Goal: Book appointment/travel/reservation

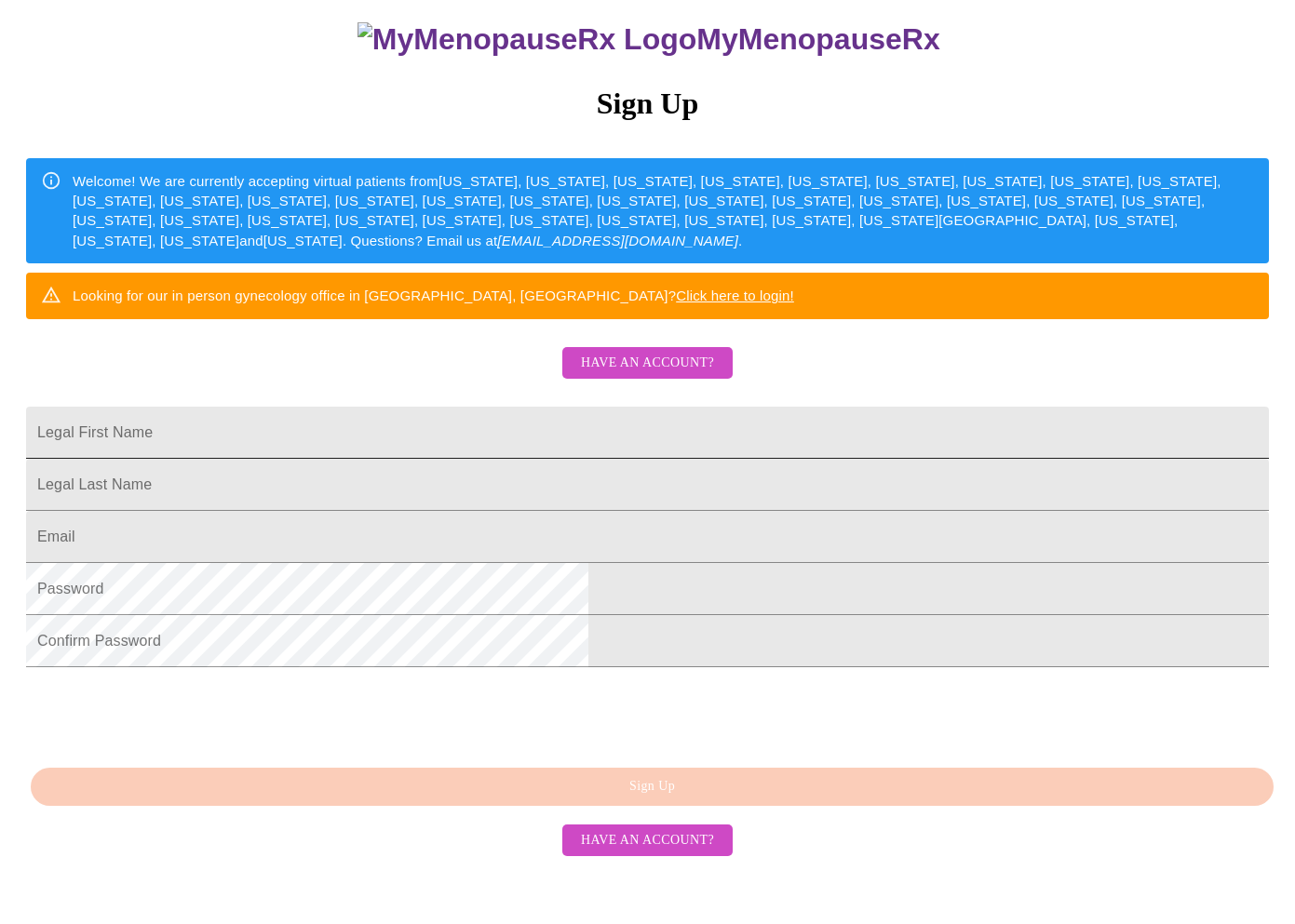
scroll to position [282, 0]
click at [510, 406] on input "Legal First Name" at bounding box center [648, 432] width 1243 height 52
type input "Mindy"
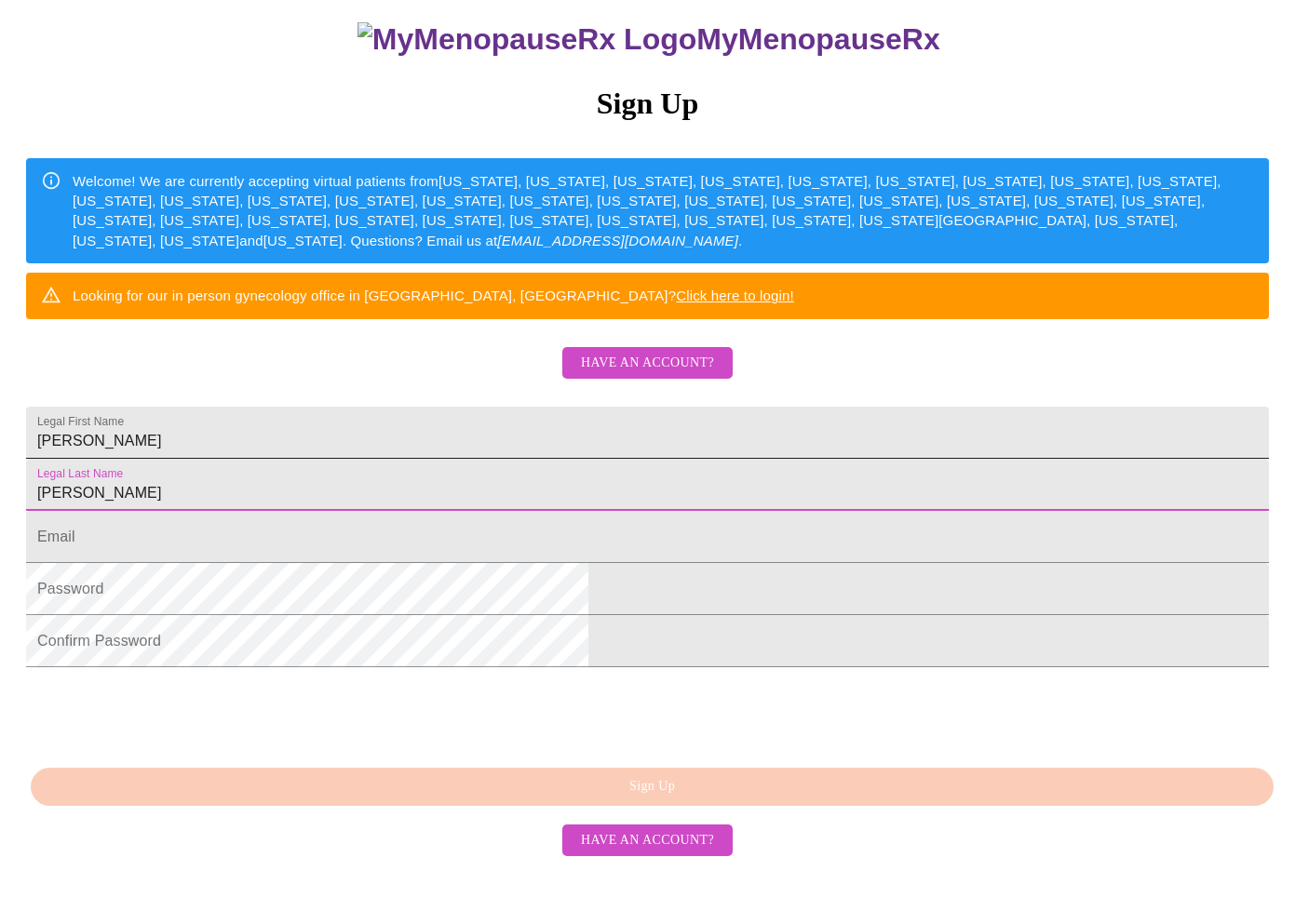
type input "Cox"
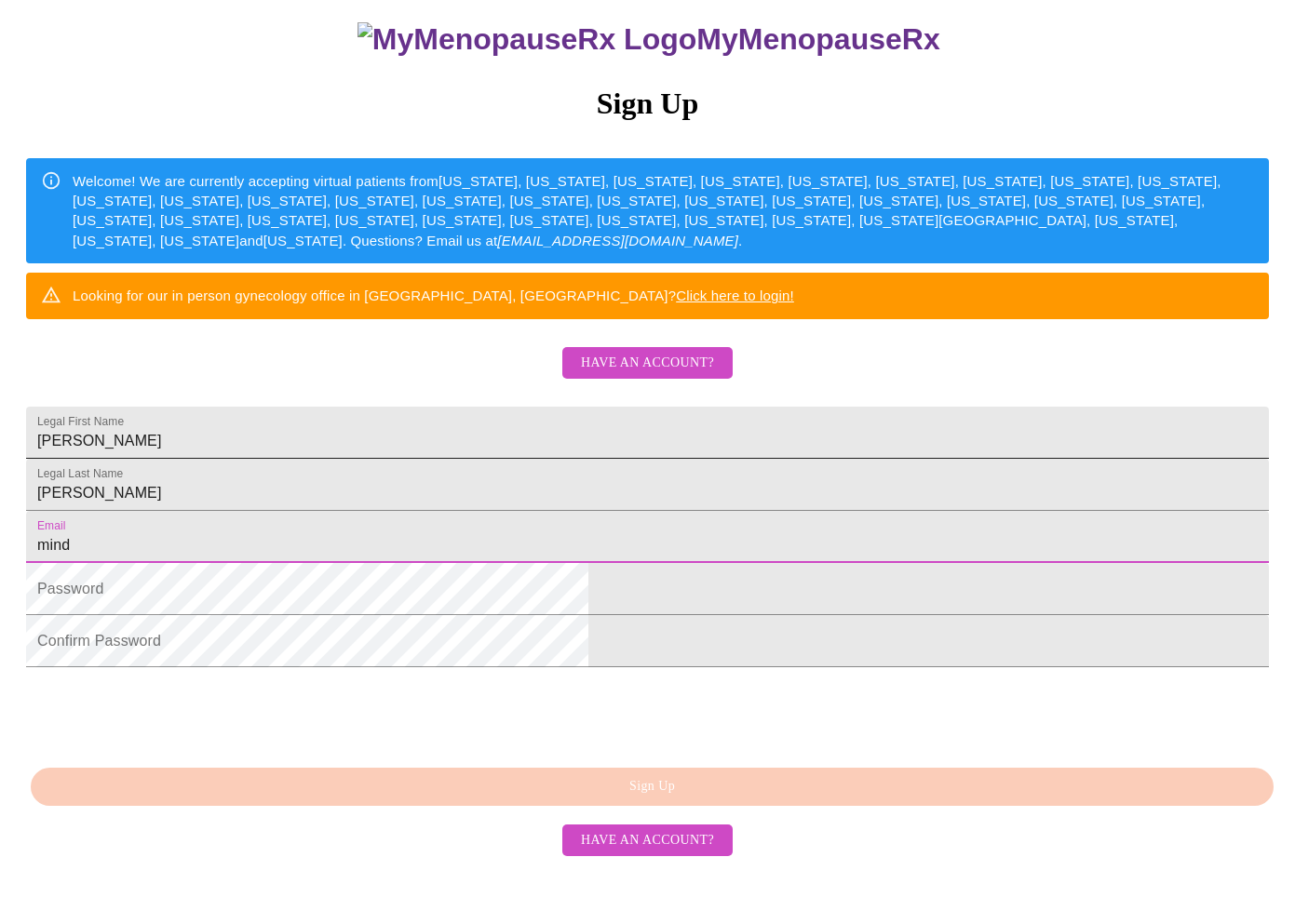
type input "mindy"
type input "mindycox72279@gmail.com"
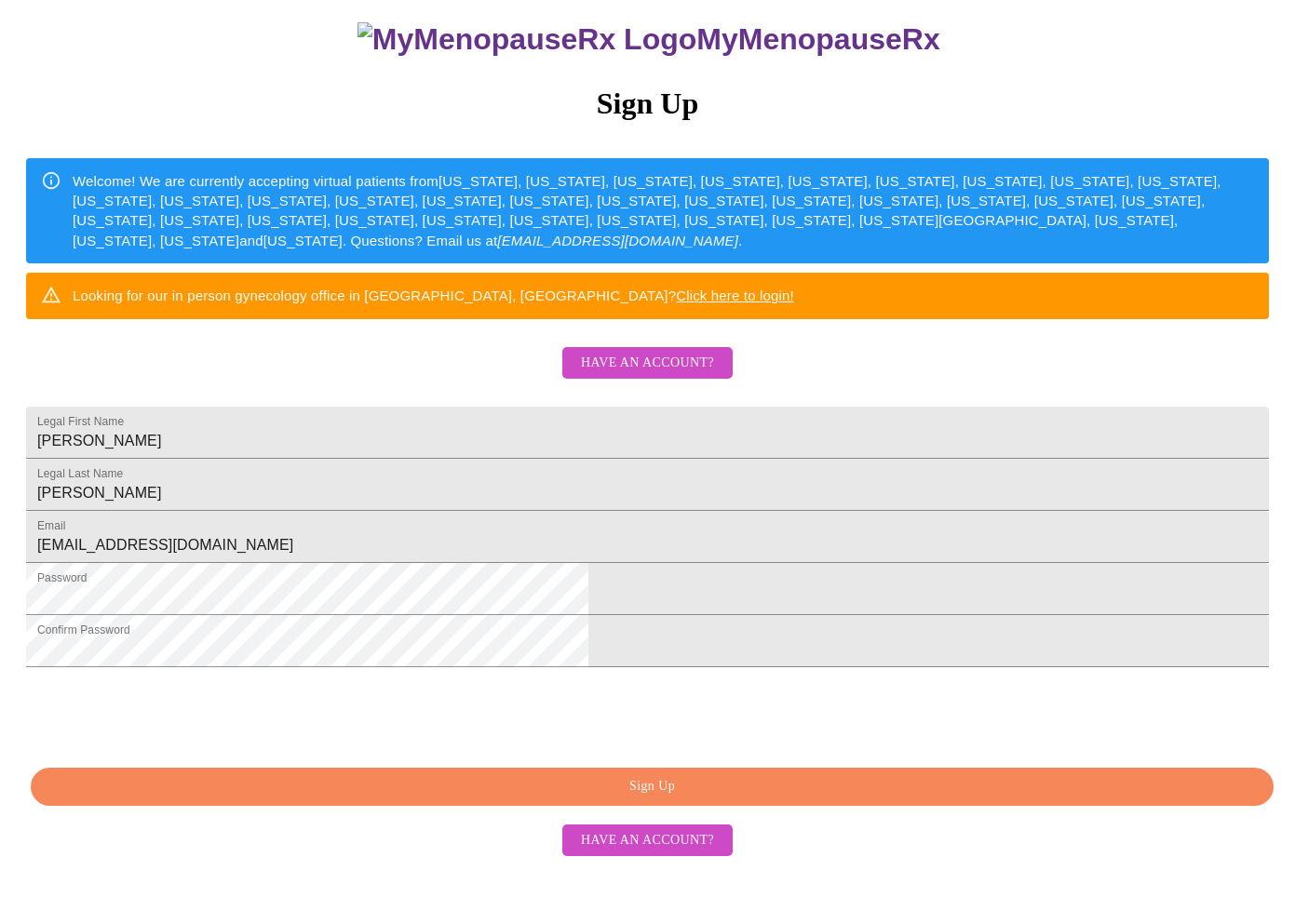
click at [874, 798] on span "Sign Up" at bounding box center [652, 787] width 1200 height 23
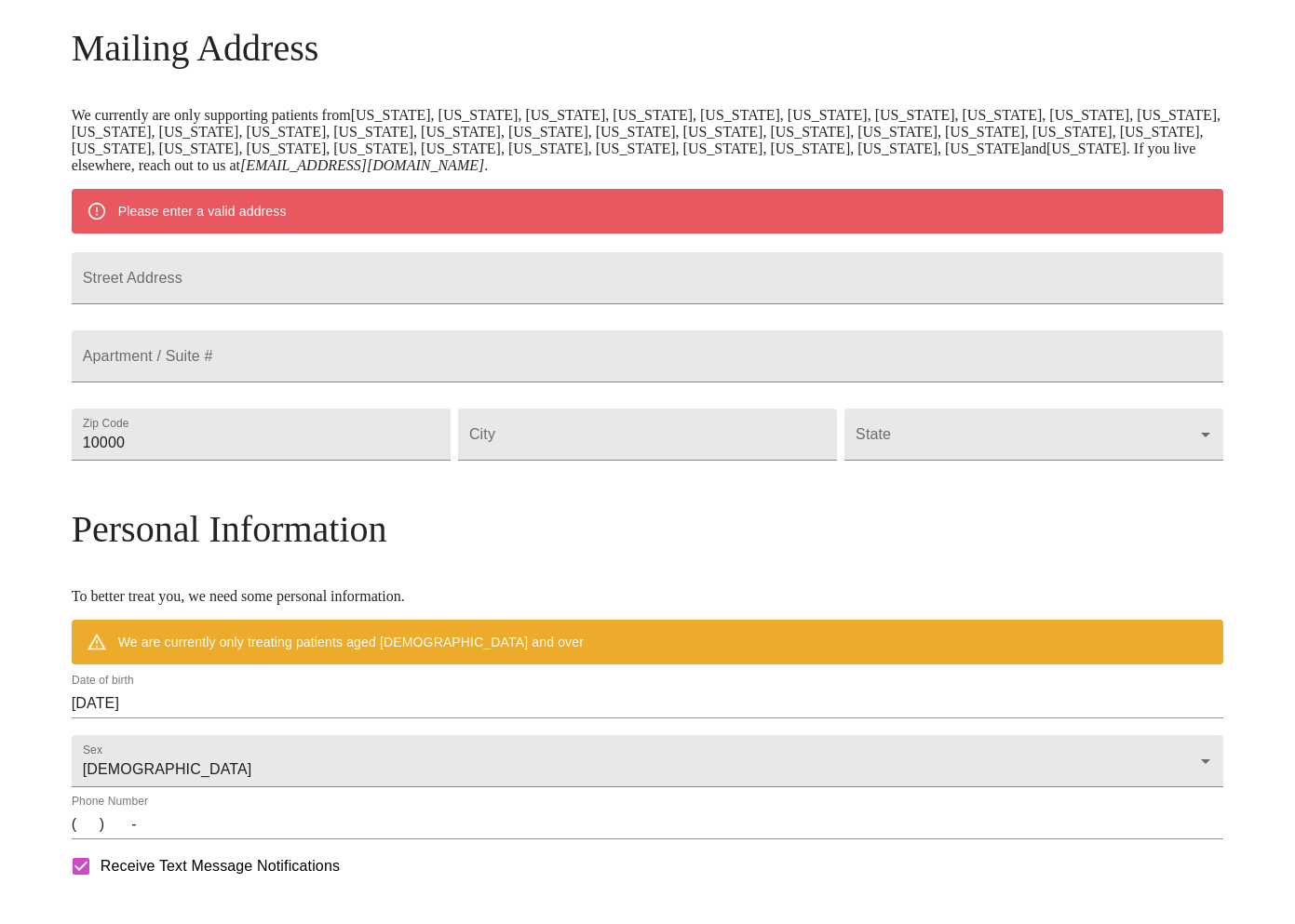
scroll to position [209, 0]
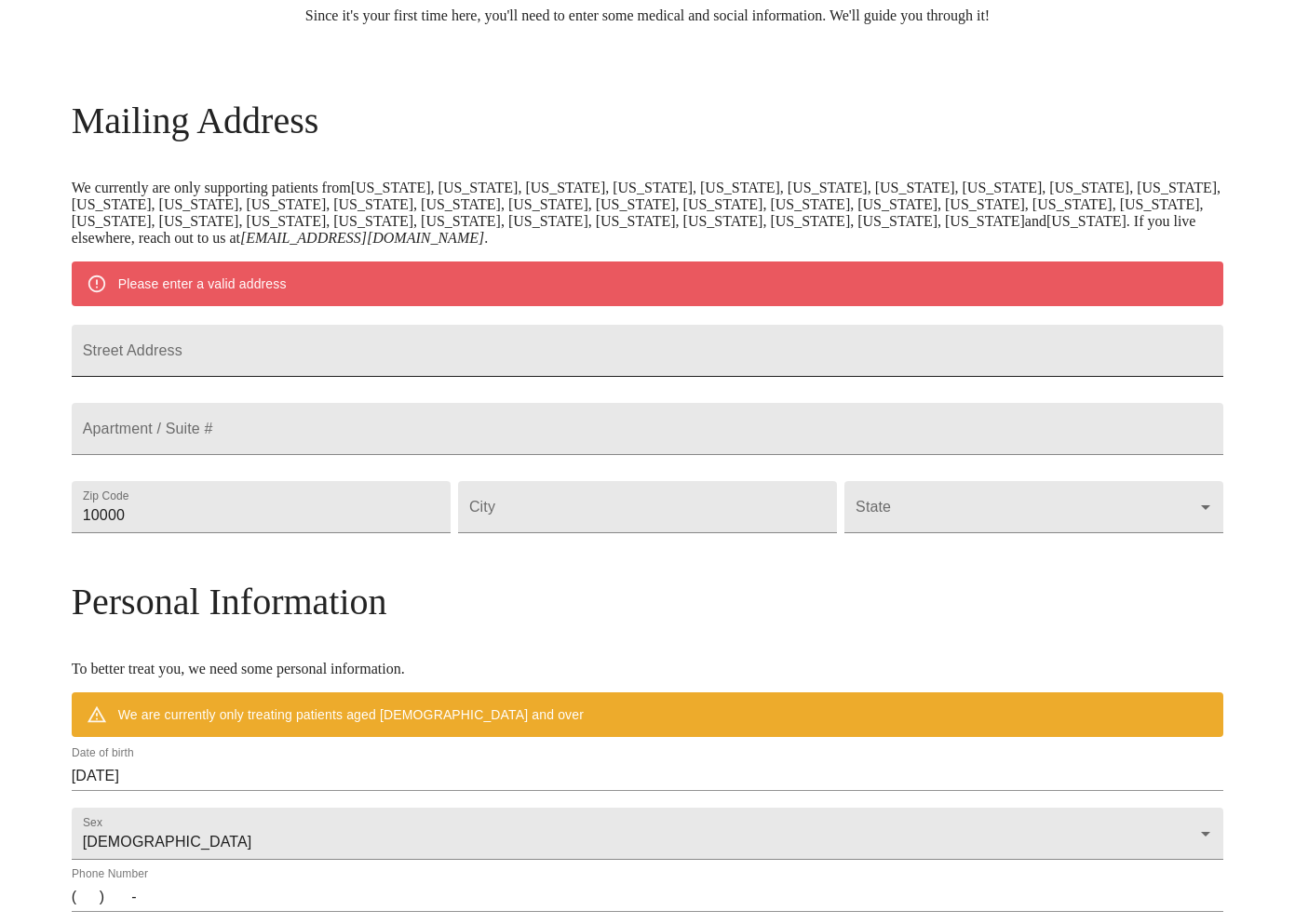
click at [308, 357] on input "Street Address" at bounding box center [648, 351] width 1153 height 52
type input "318 10th St"
type input "26041"
click at [679, 533] on input "Street Address" at bounding box center [648, 507] width 379 height 52
type input "Moundsville"
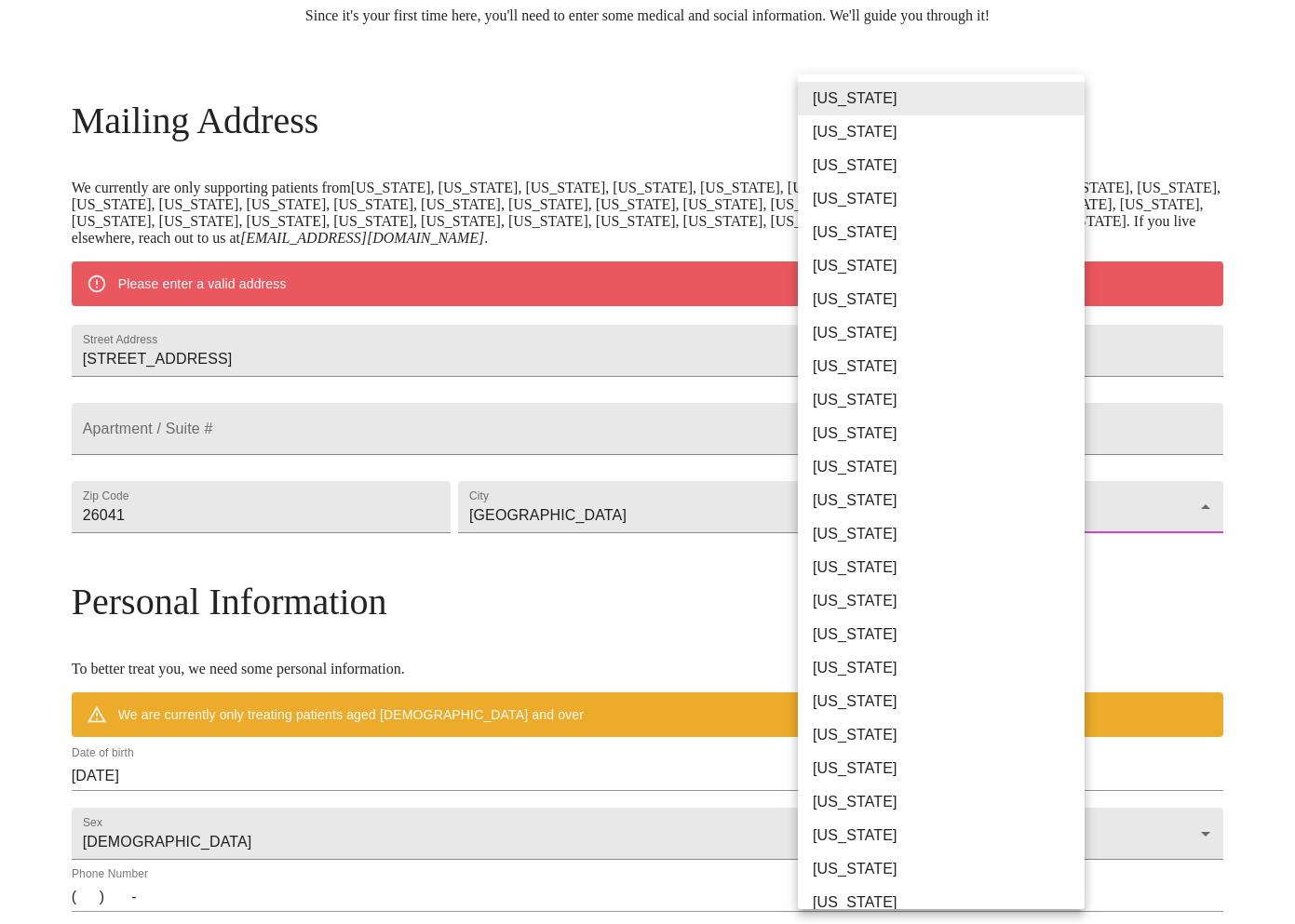
click at [876, 581] on body "MyMenopauseRx Welcome to MyMenopauseRx Since it's your first time here, you'll …" at bounding box center [648, 532] width 1280 height 1468
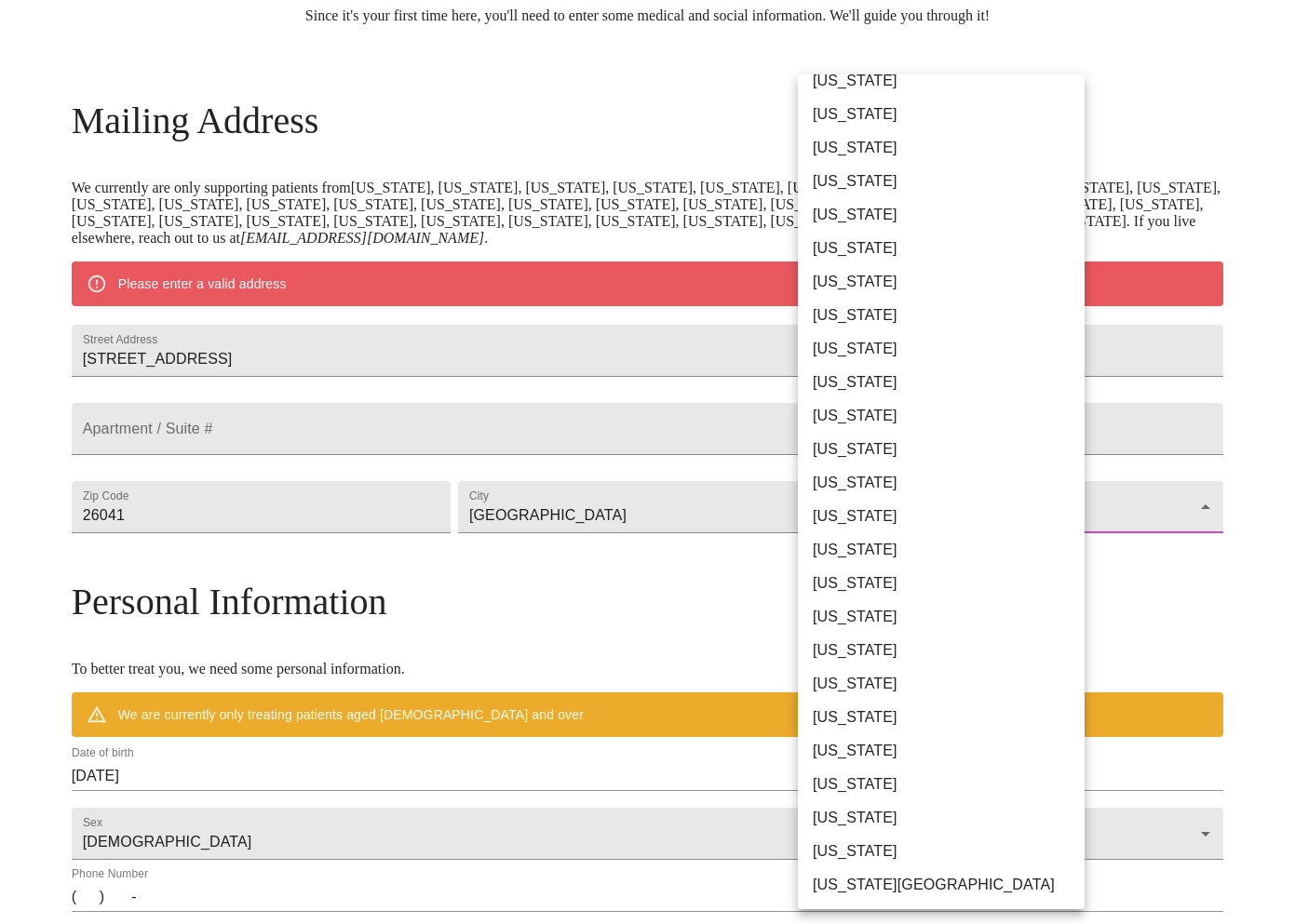
scroll to position [889, 0]
click at [874, 779] on li "[US_STATE]" at bounding box center [941, 785] width 286 height 34
type input "[US_STATE]"
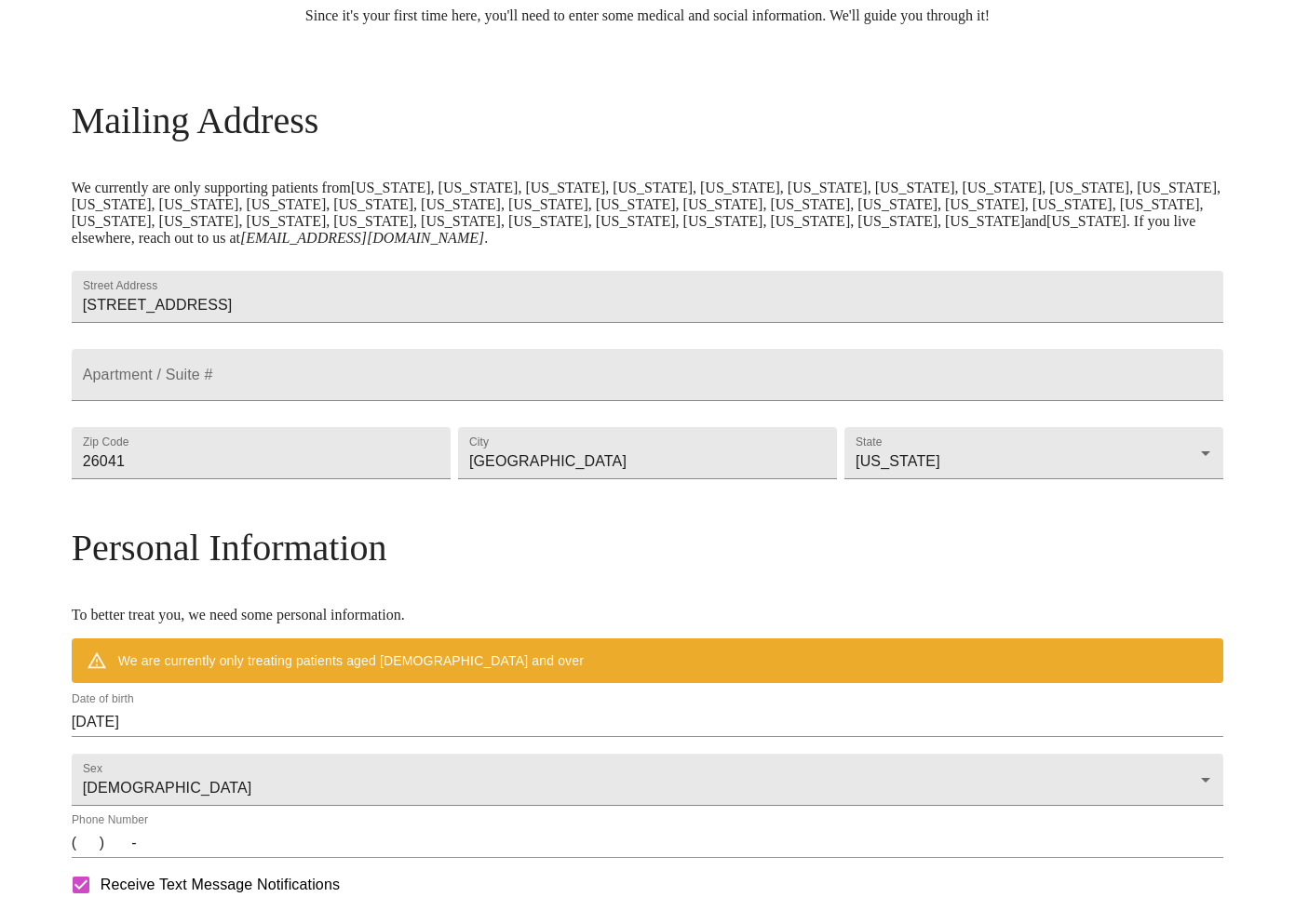
click at [817, 570] on h3 "Personal Information" at bounding box center [648, 548] width 1153 height 44
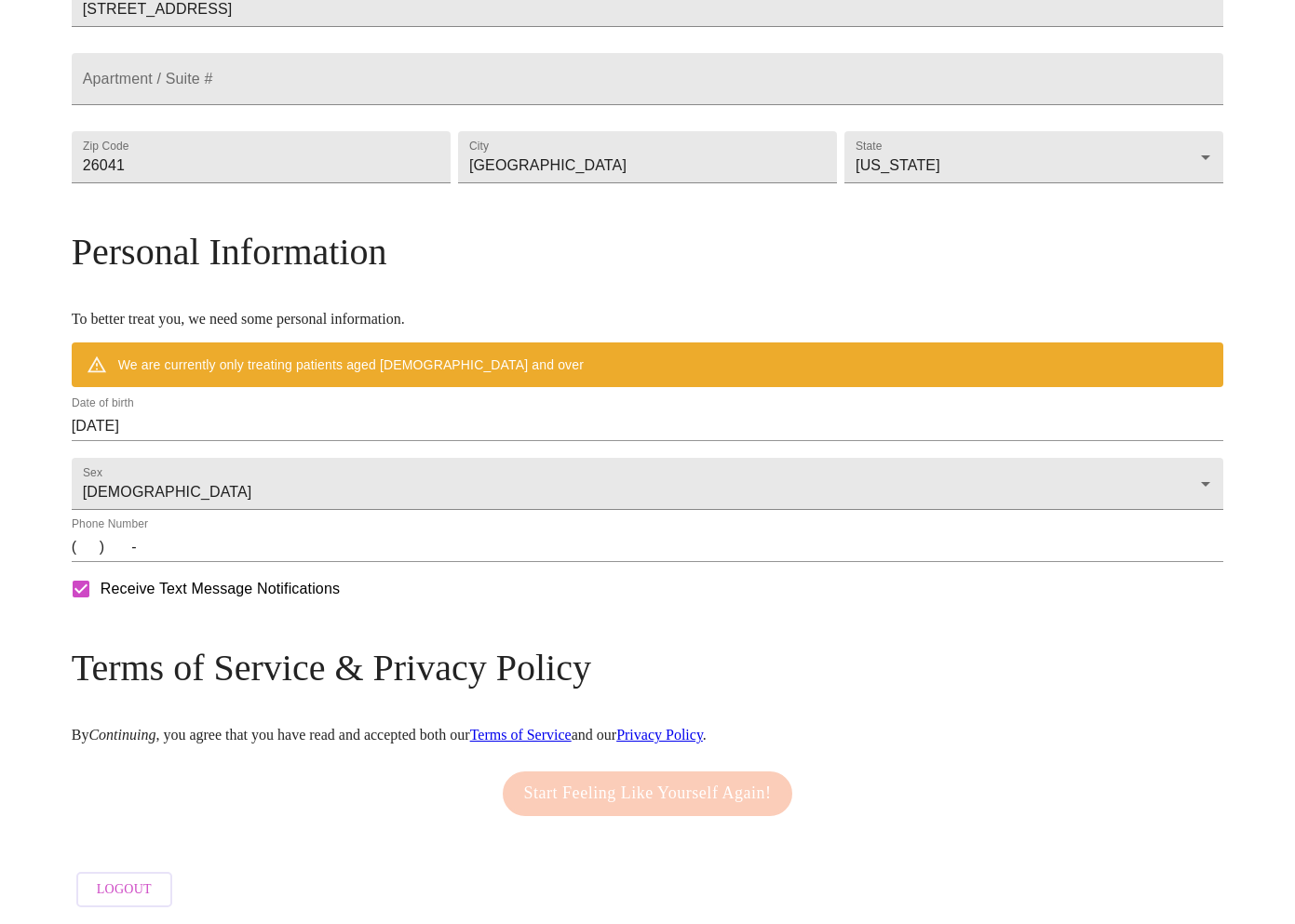
scroll to position [562, 0]
click at [325, 411] on input "10/12/2025" at bounding box center [648, 426] width 1153 height 30
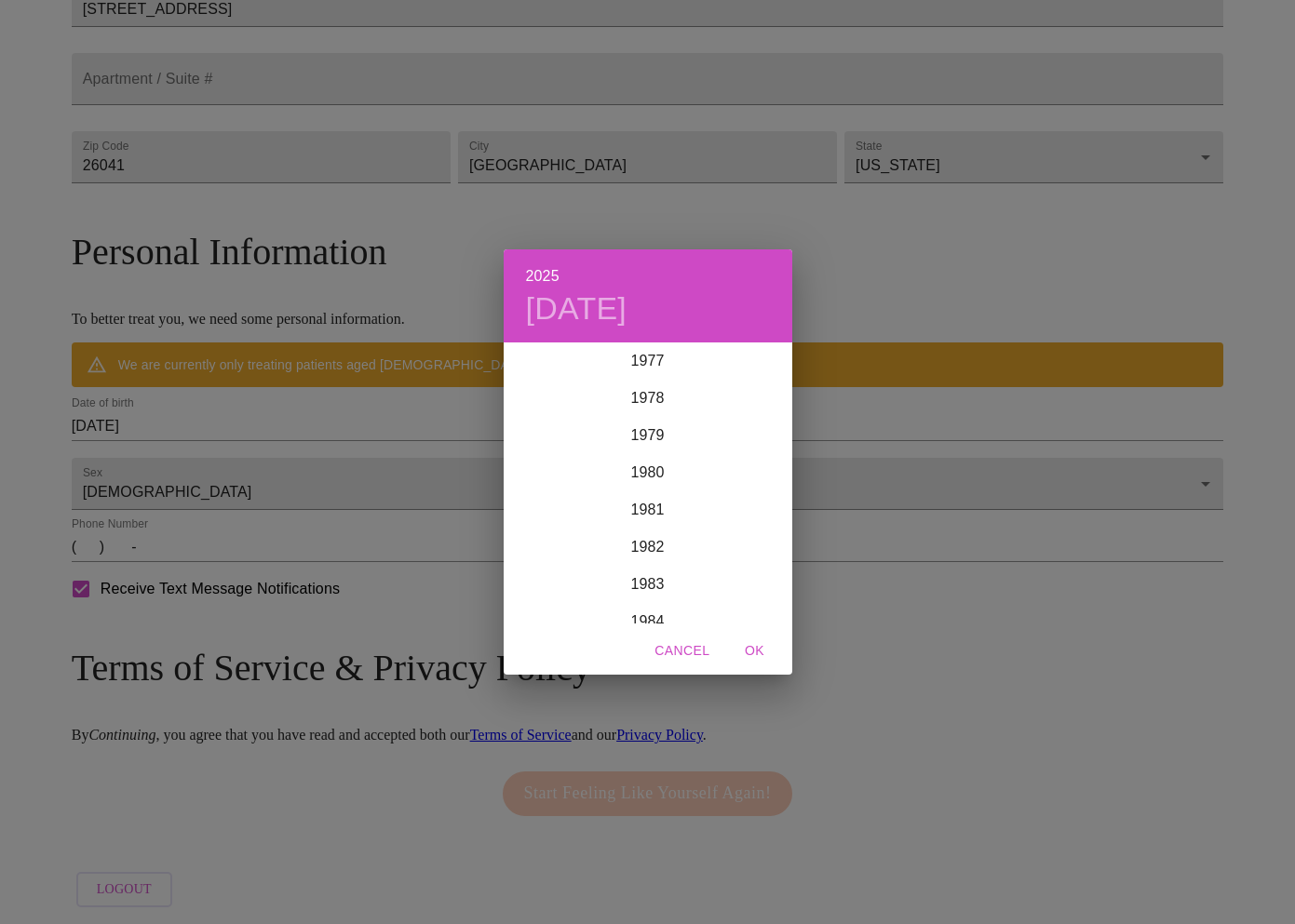
scroll to position [2903, 0]
click at [652, 435] on div "1979" at bounding box center [648, 439] width 288 height 37
click at [555, 518] on div "Jul" at bounding box center [551, 519] width 96 height 70
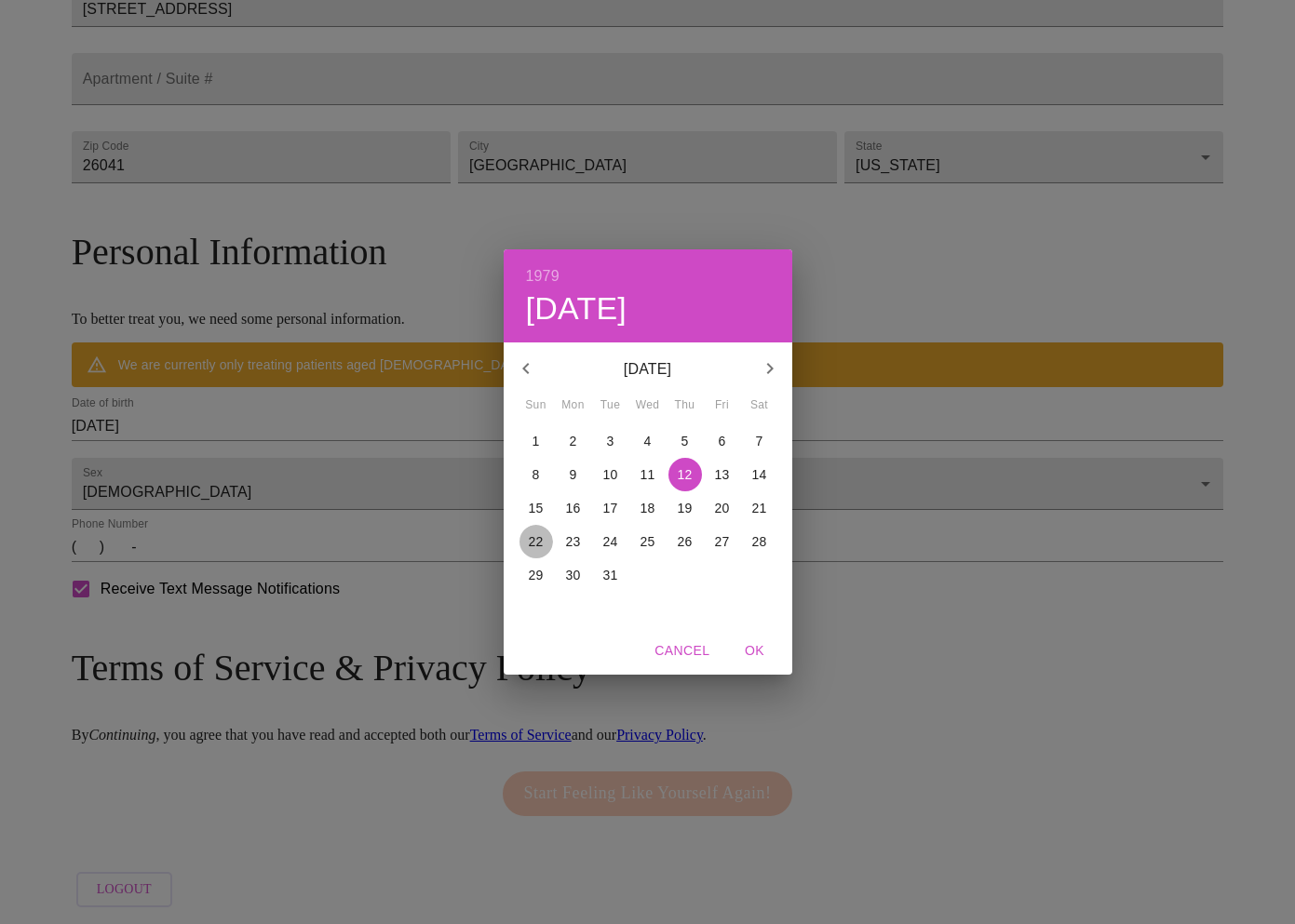
click at [530, 541] on p "22" at bounding box center [535, 541] width 15 height 18
click at [746, 651] on span "OK" at bounding box center [755, 651] width 45 height 23
type input "07/22/1979"
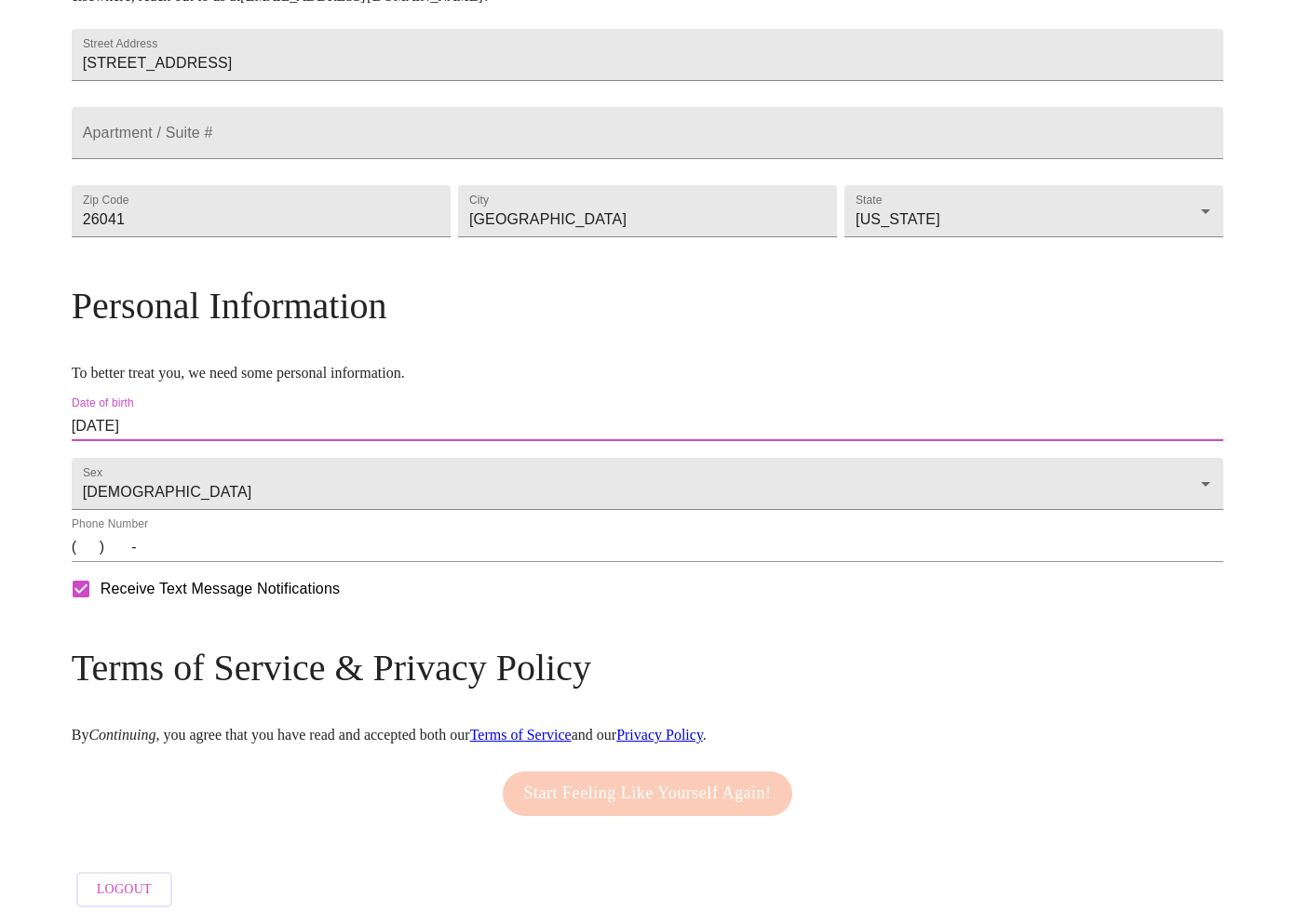
scroll to position [508, 0]
click at [226, 547] on input "(   )    -" at bounding box center [648, 547] width 1153 height 30
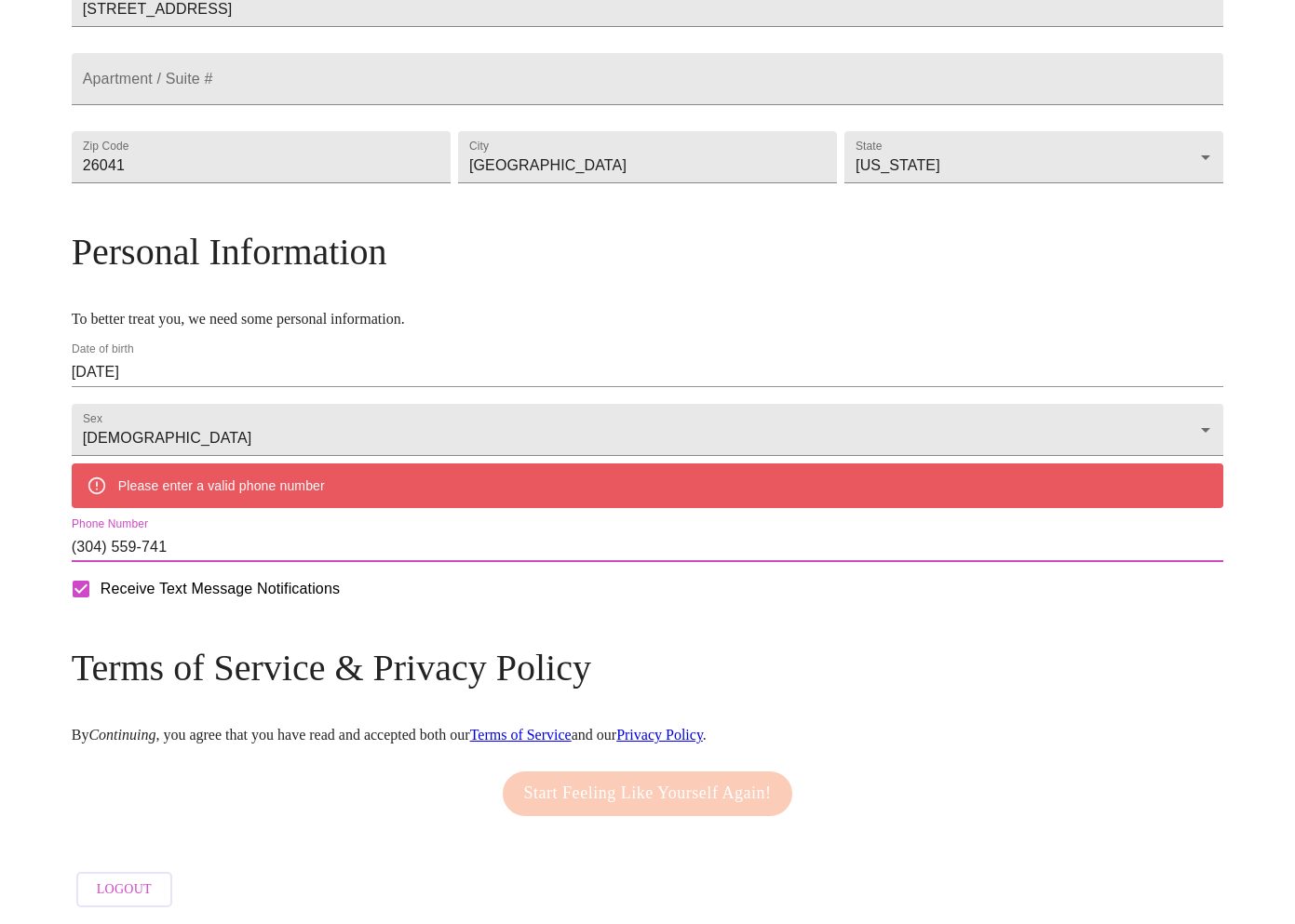
type input "(304) 559-7414"
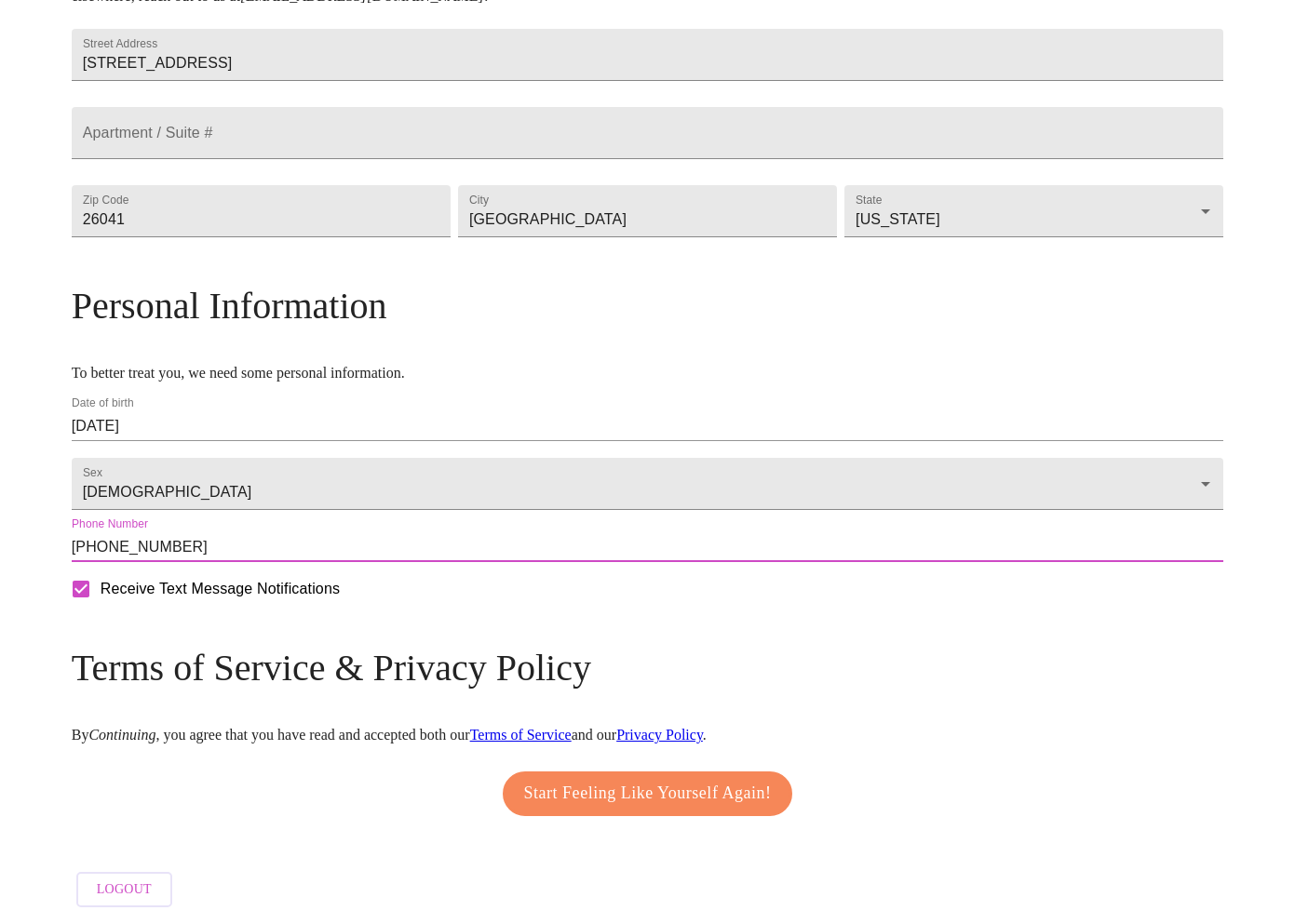
click at [685, 790] on span "Start Feeling Like Yourself Again!" at bounding box center [648, 793] width 248 height 30
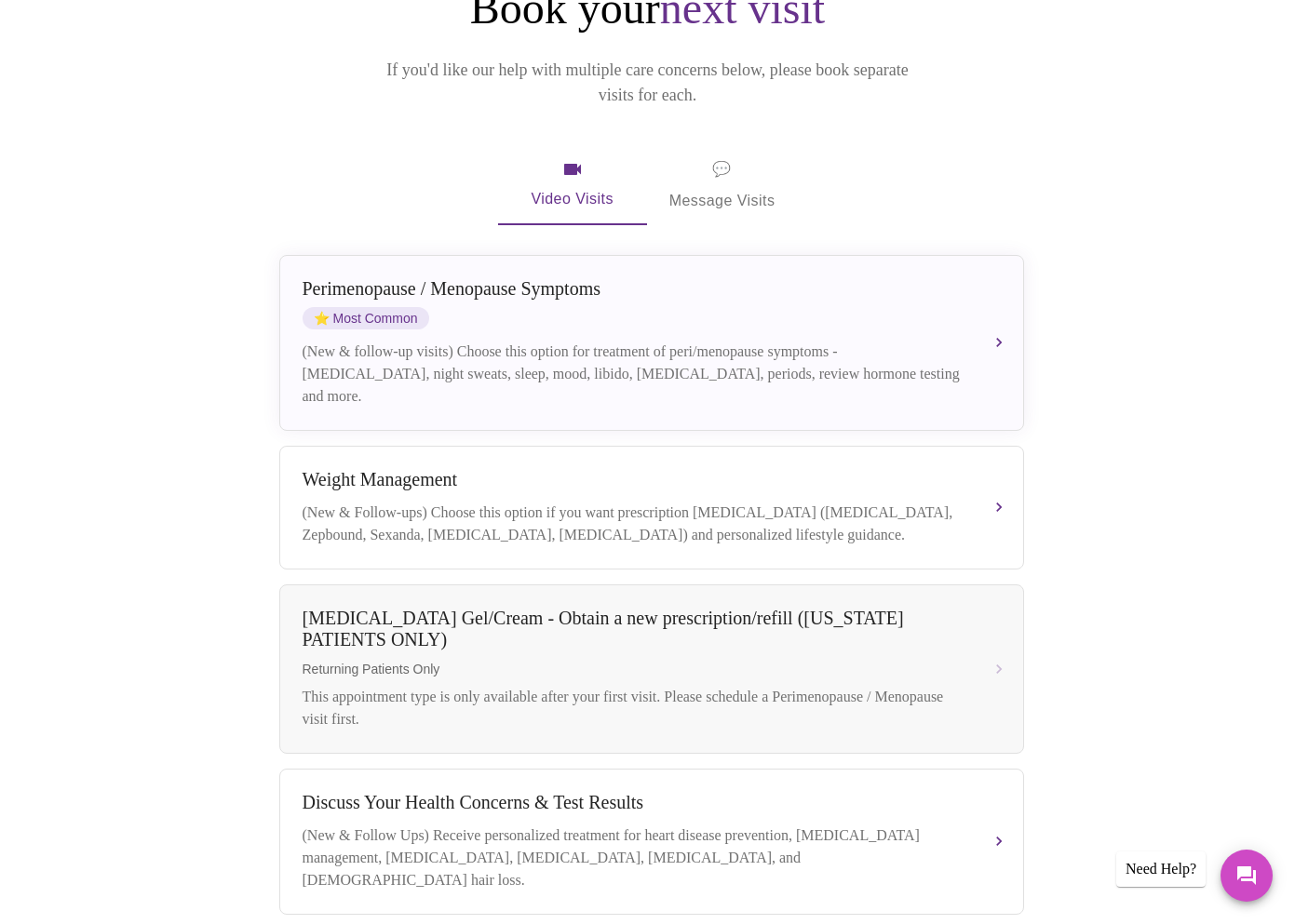
scroll to position [291, 0]
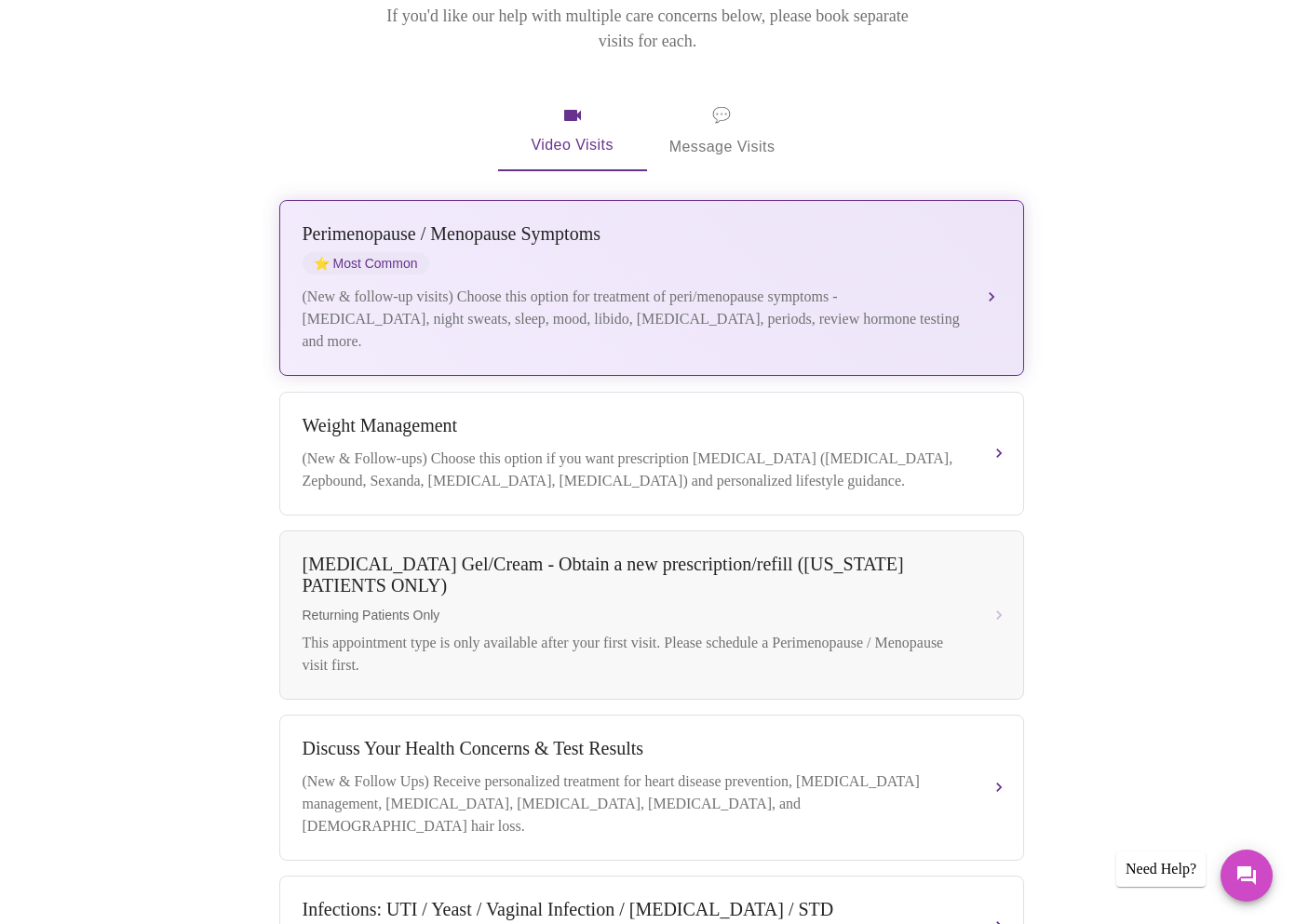
click at [519, 237] on div "Perimenopause / Menopause Symptoms ⭐ Most Common" at bounding box center [633, 249] width 661 height 51
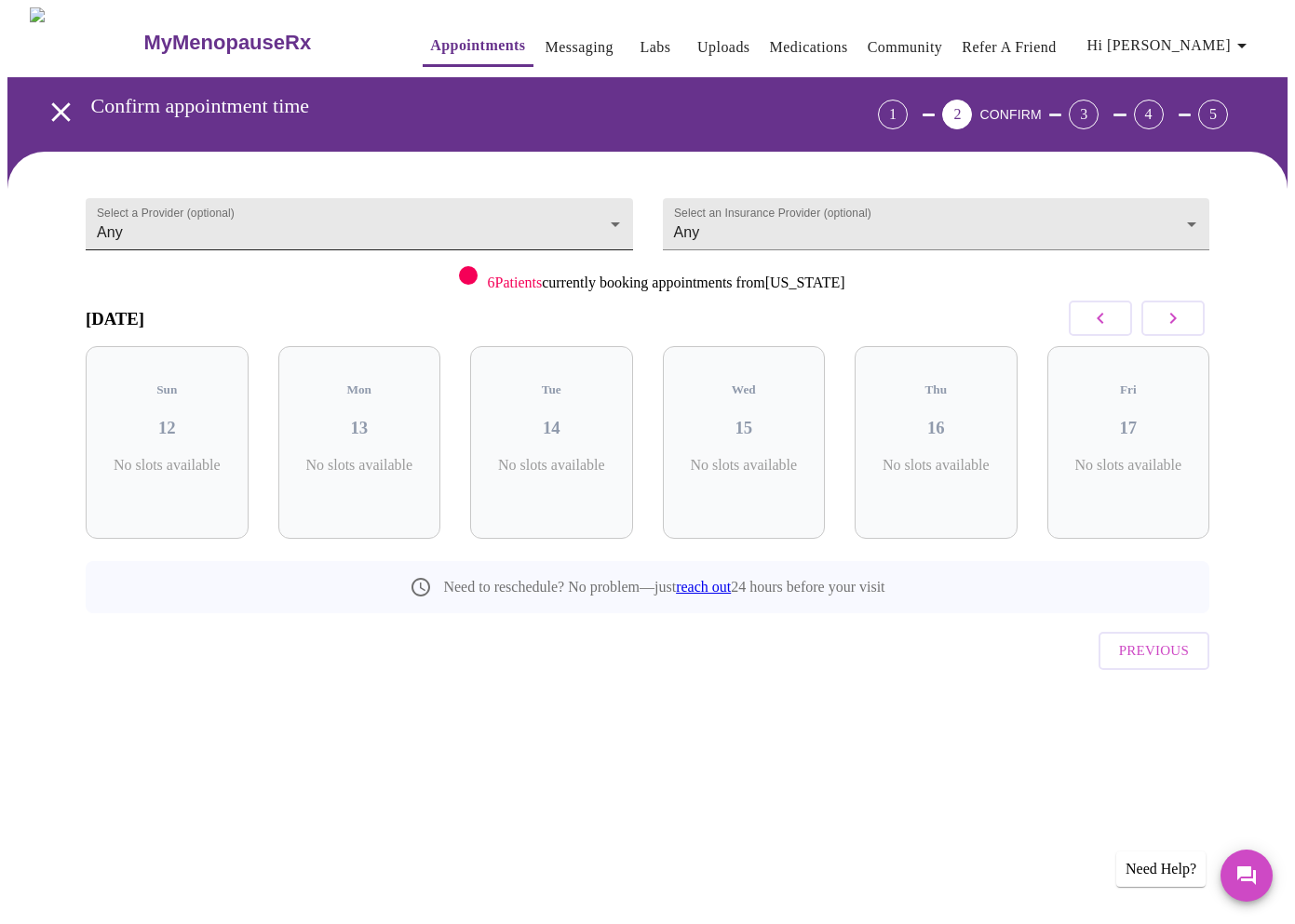
scroll to position [0, 0]
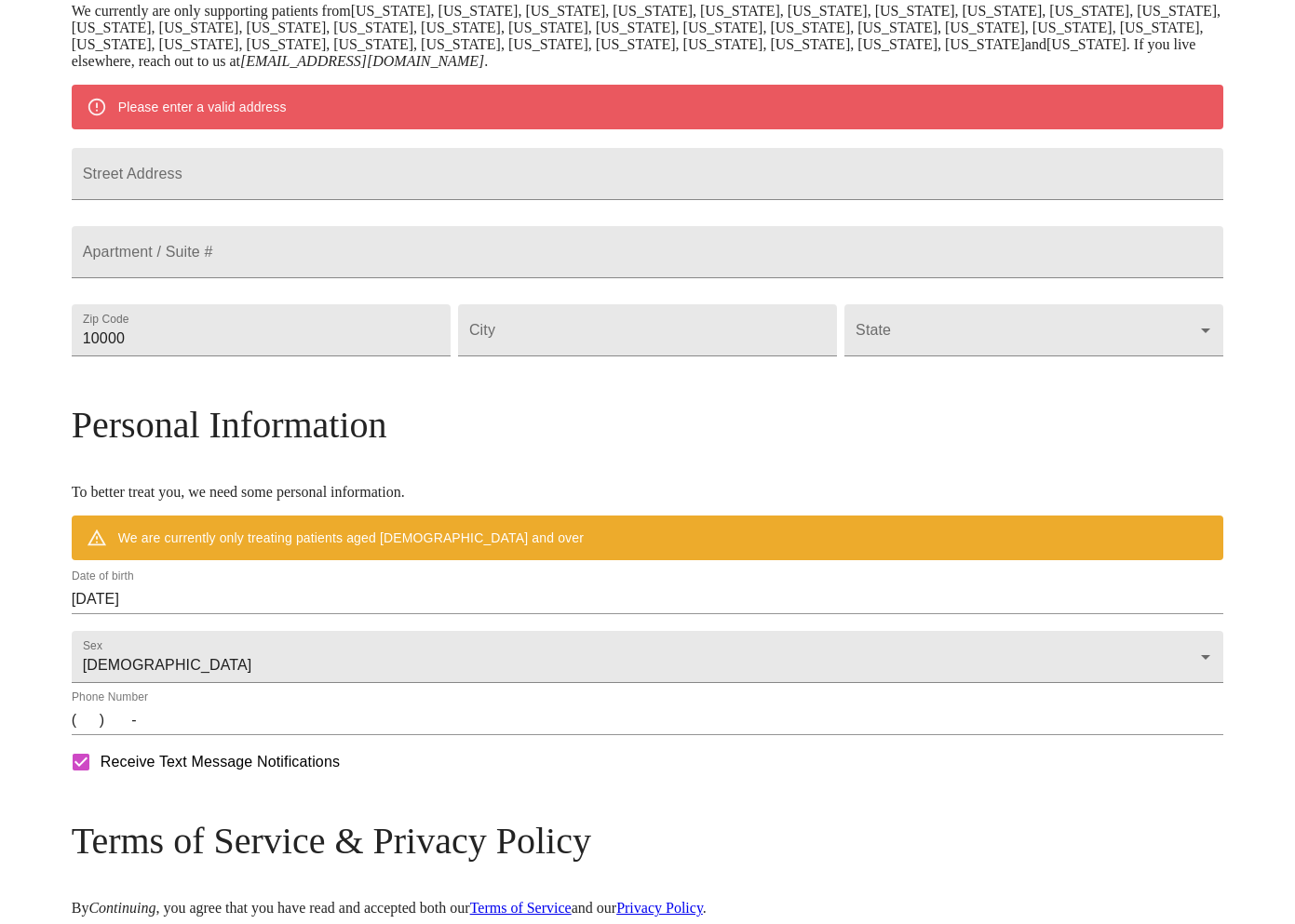
scroll to position [387, 0]
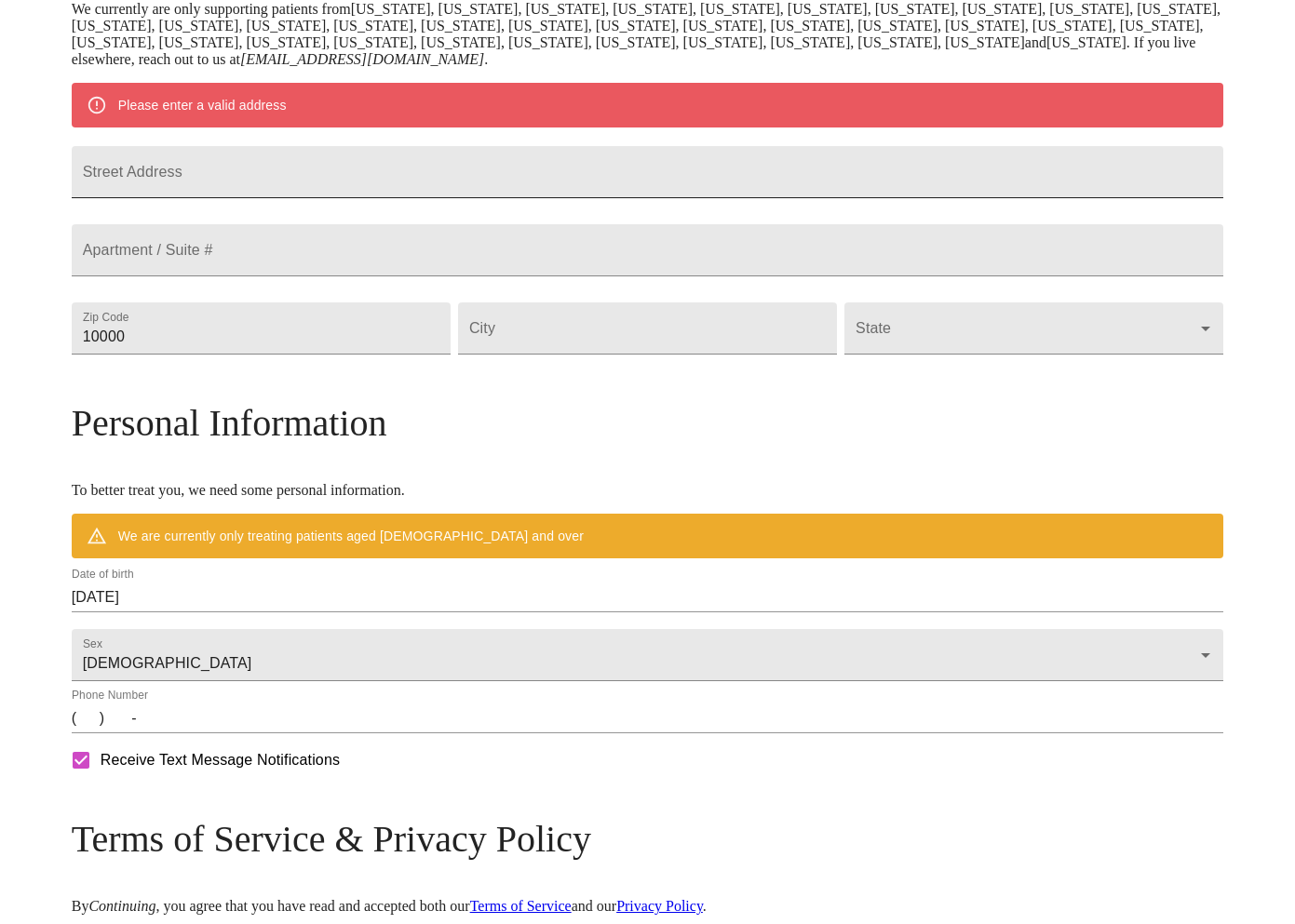
click at [300, 185] on input "Street Address" at bounding box center [648, 172] width 1153 height 52
type input "318 10th St"
type input "26041"
type input "Moundsville"
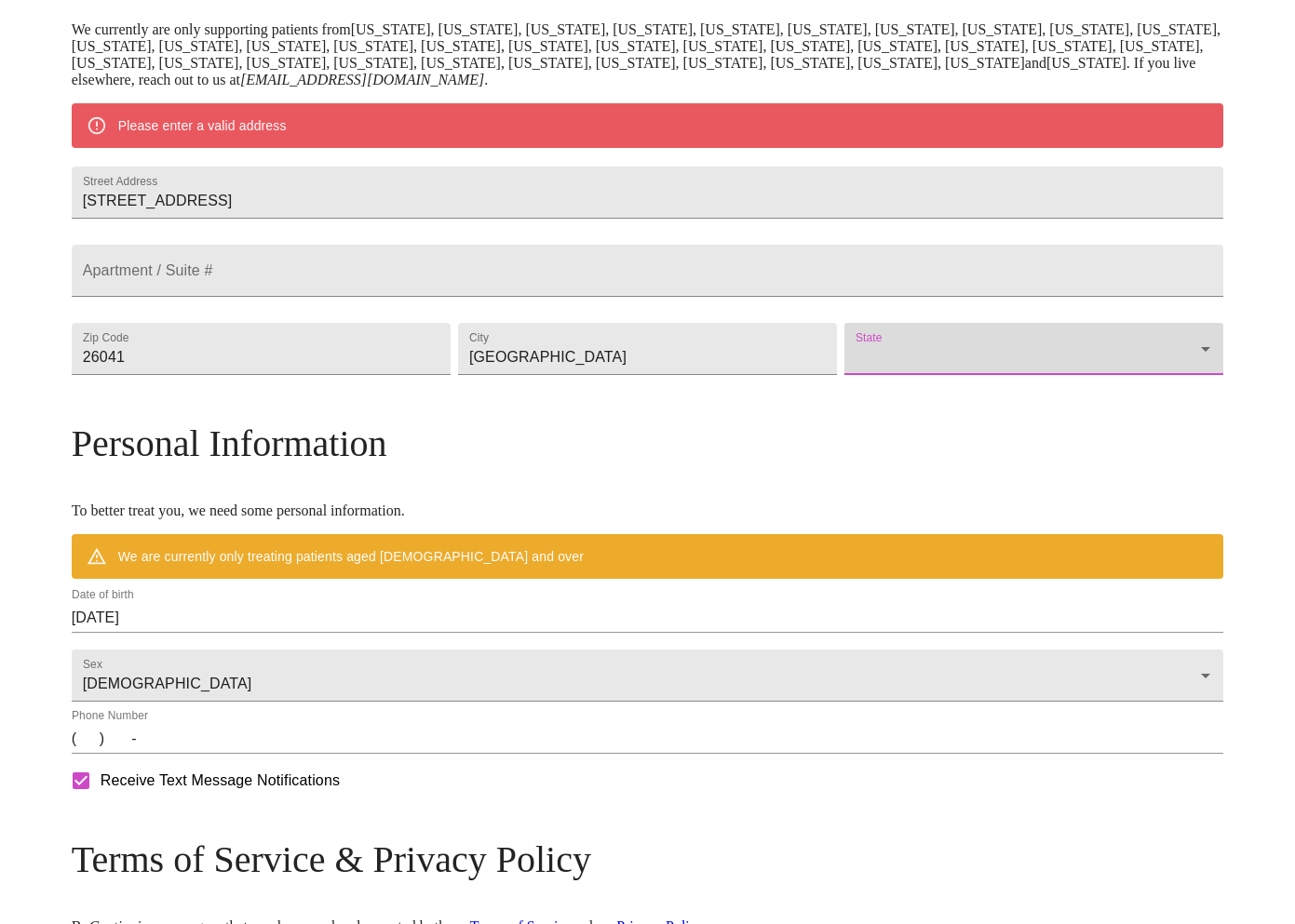
scroll to position [372, 0]
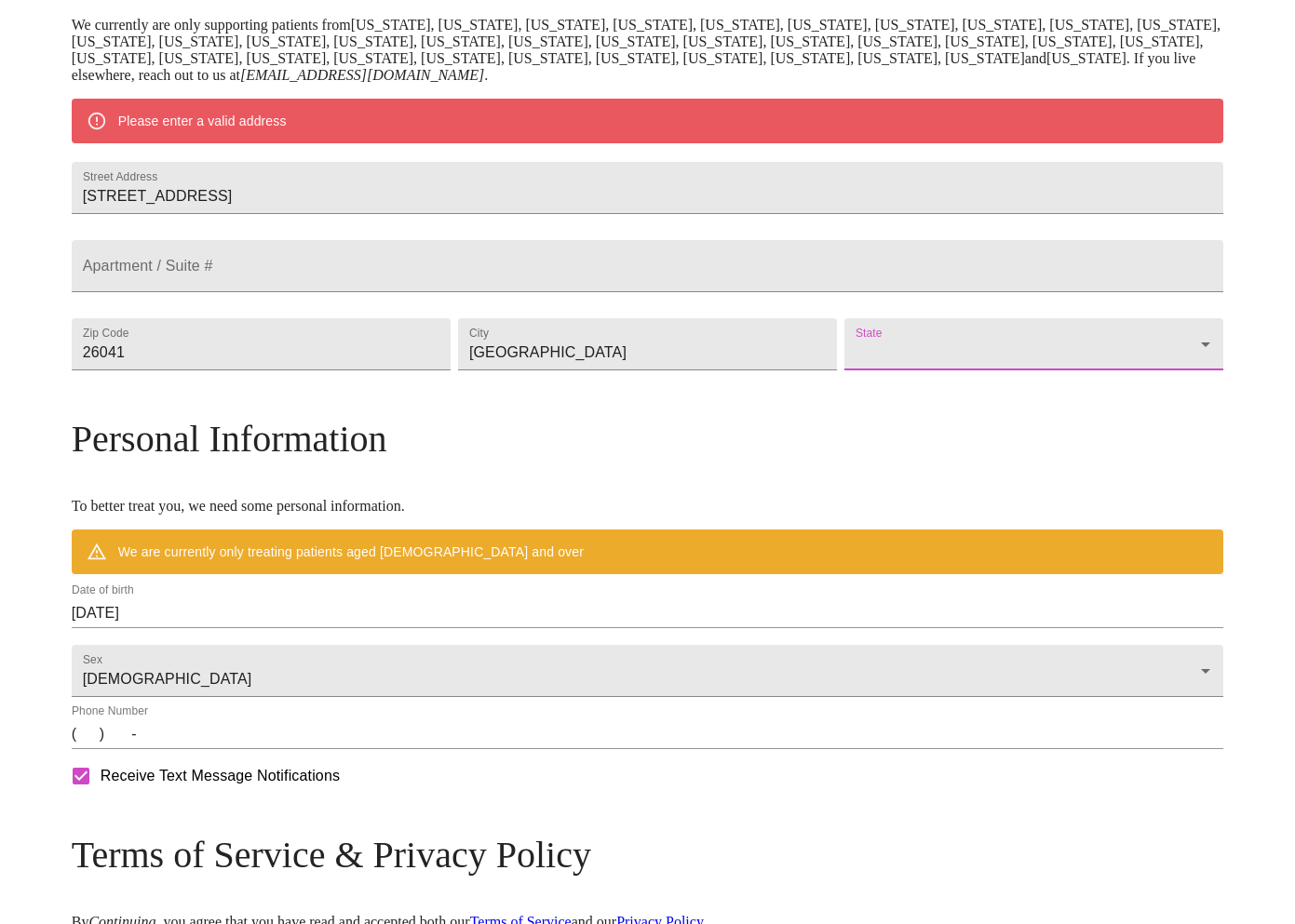
click at [914, 396] on body "MyMenopauseRx Welcome to MyMenopauseRx Since it's your first time here, you'll …" at bounding box center [648, 370] width 1280 height 1468
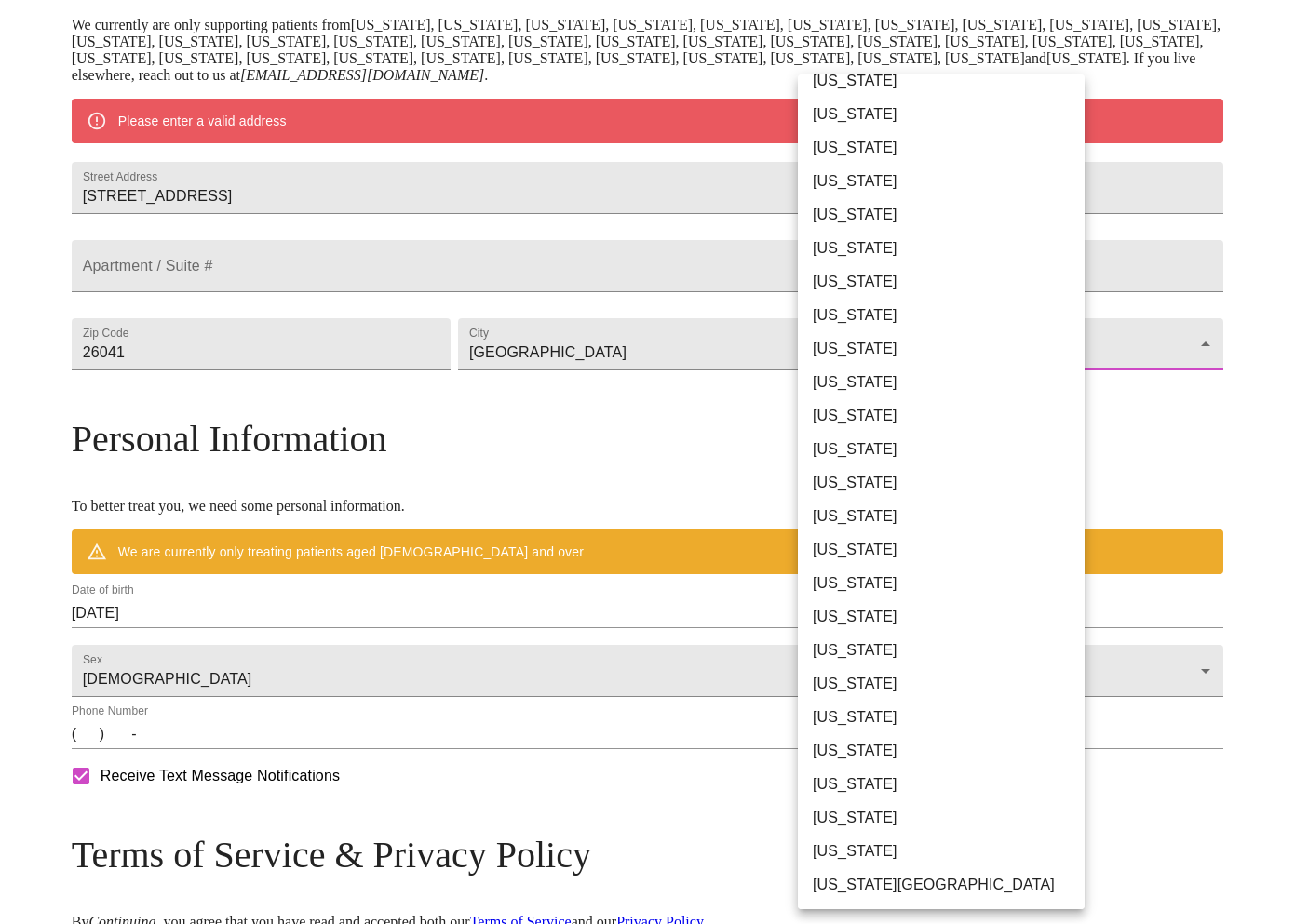
scroll to position [889, 0]
click at [889, 785] on li "[US_STATE]" at bounding box center [941, 785] width 286 height 34
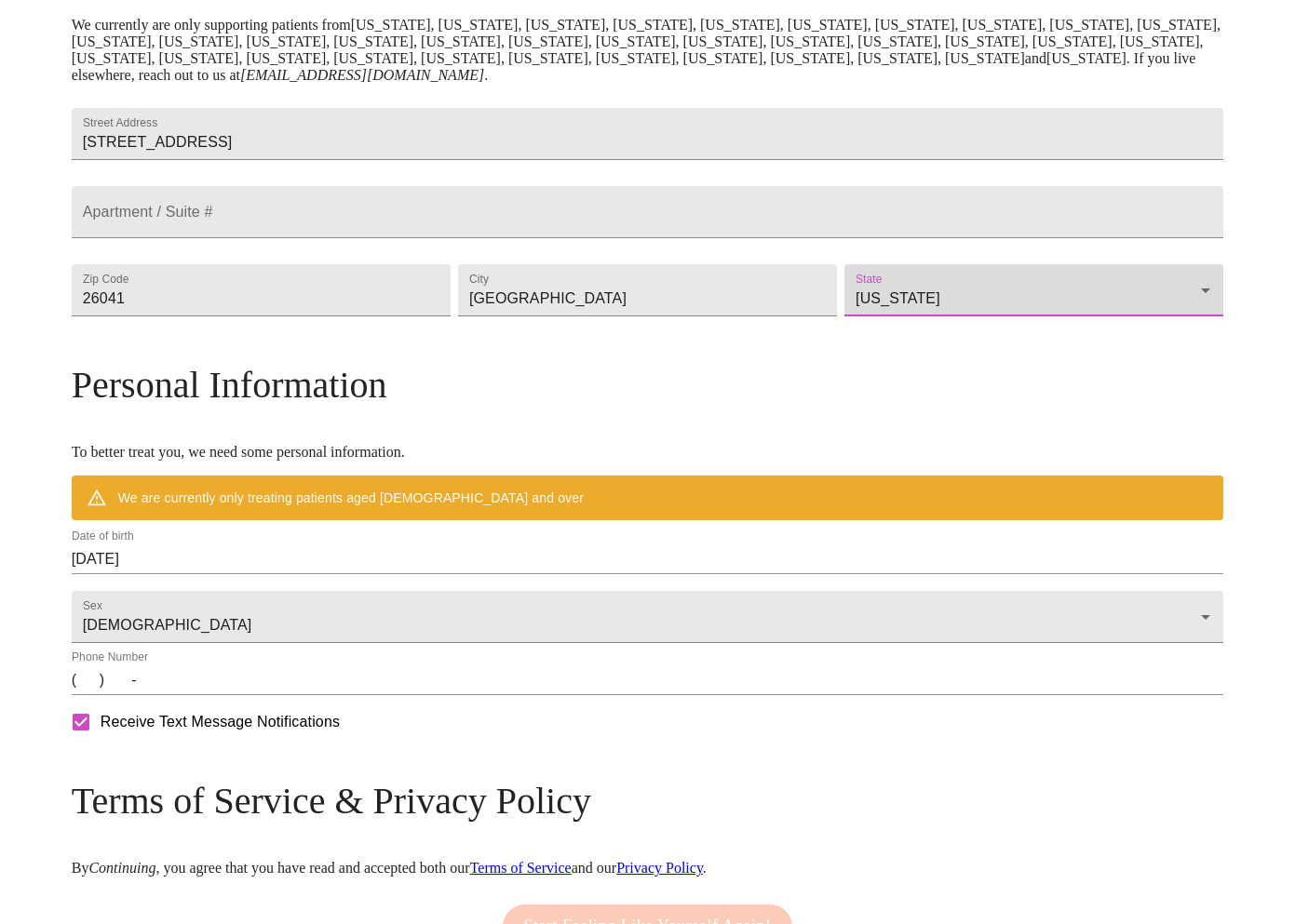
type input "[US_STATE]"
click at [326, 575] on input "10/12/2025" at bounding box center [648, 559] width 1153 height 30
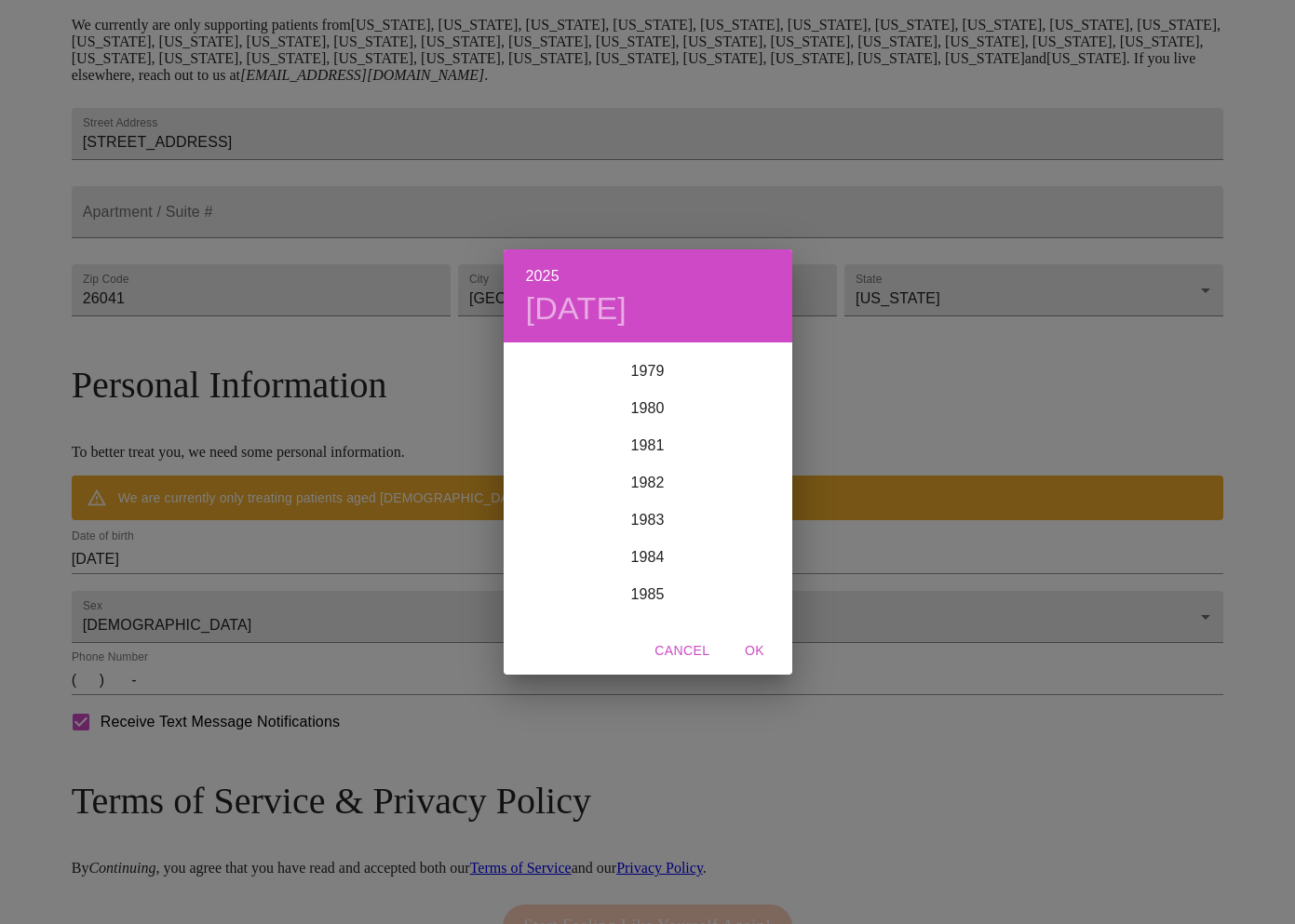
scroll to position [2919, 0]
click at [637, 426] on div "1979" at bounding box center [648, 423] width 288 height 37
click at [554, 518] on div "Jul" at bounding box center [551, 519] width 96 height 70
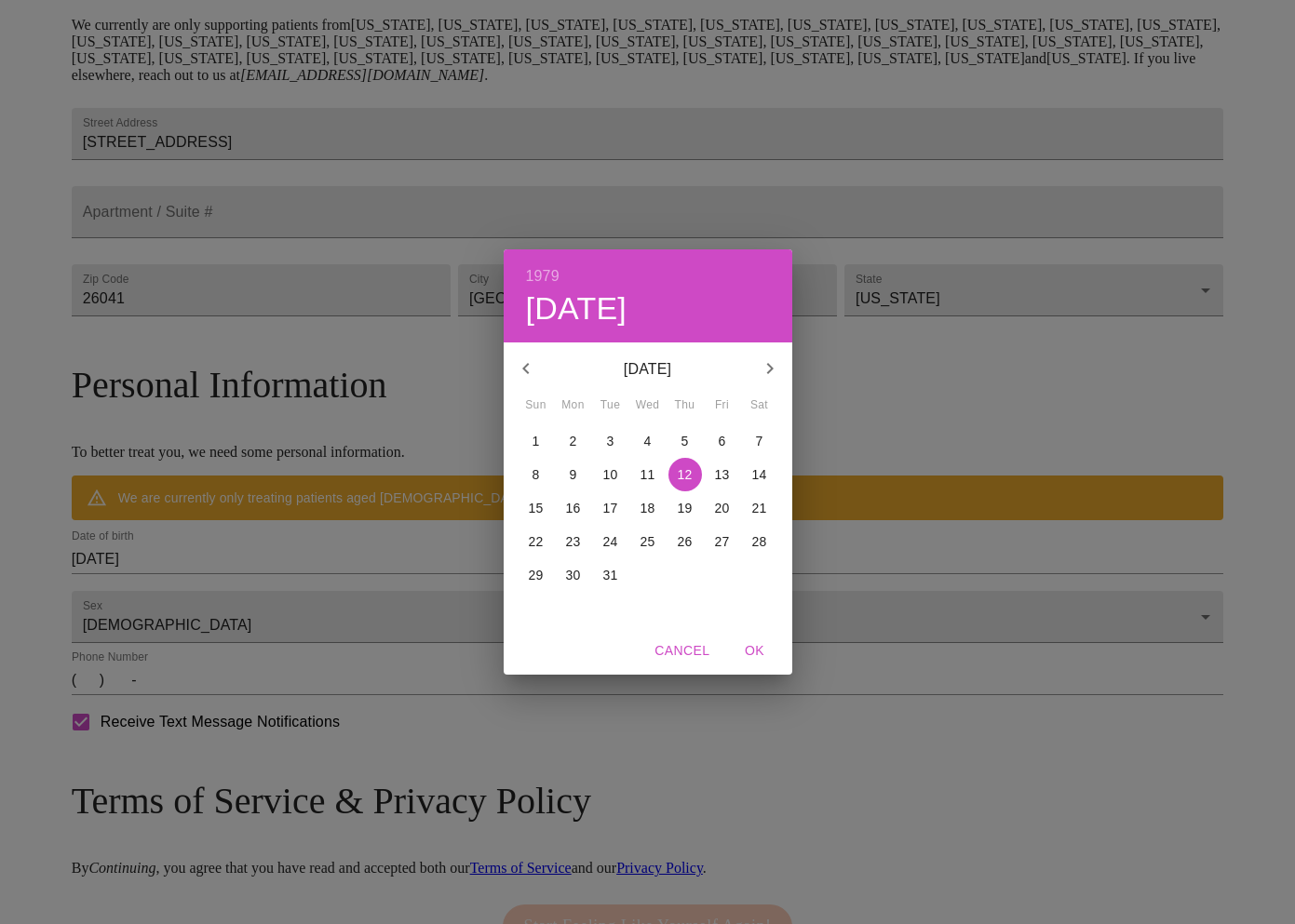
click at [537, 545] on p "22" at bounding box center [535, 541] width 15 height 18
click at [256, 664] on div "1979 Sun, Jul 22 July 1979 Sun Mon Tue Wed Thu Fri Sat 1 2 3 4 5 6 7 8 9 10 11 …" at bounding box center [648, 462] width 1295 height 924
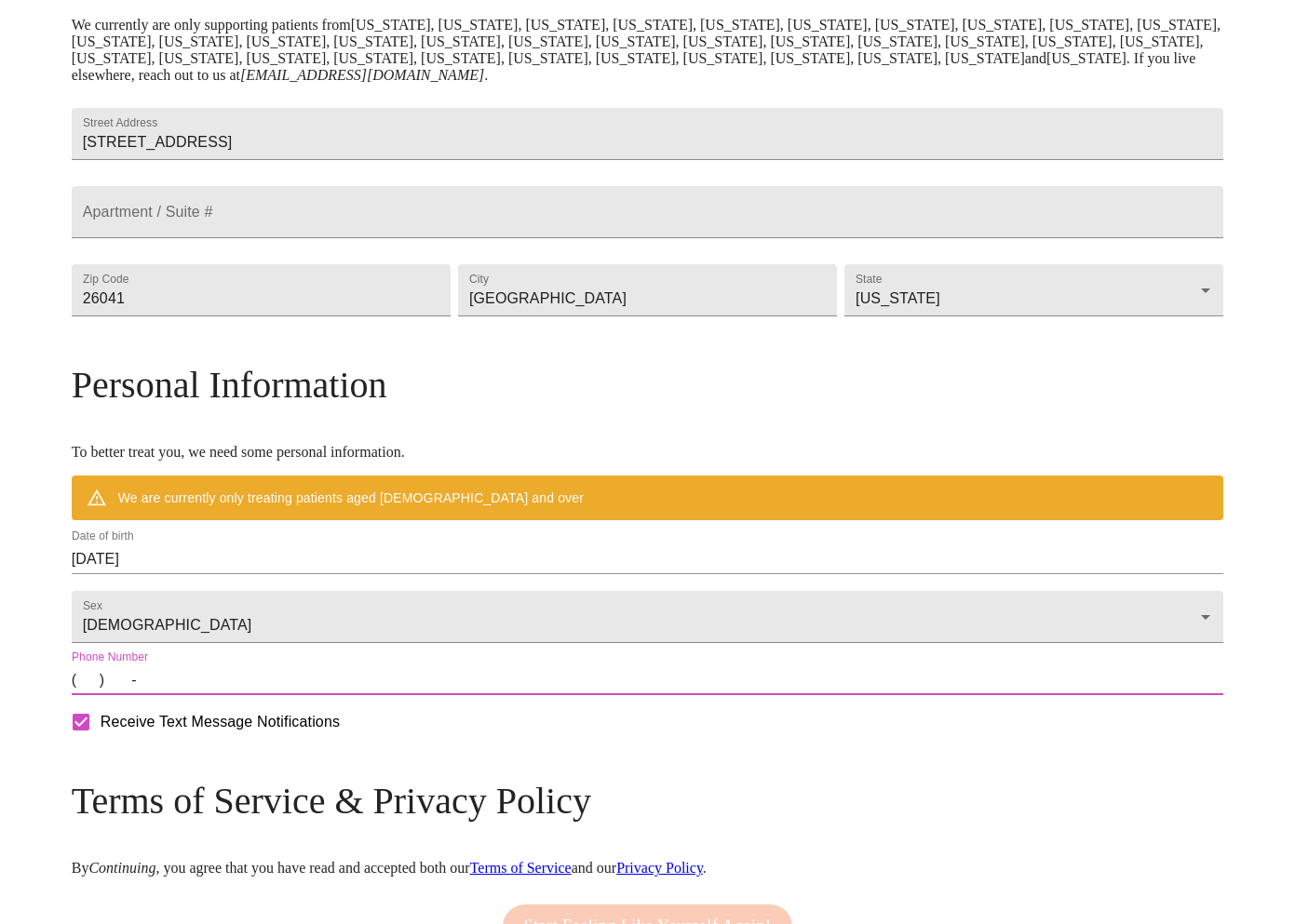
click at [266, 696] on input "(   )    -" at bounding box center [648, 680] width 1153 height 30
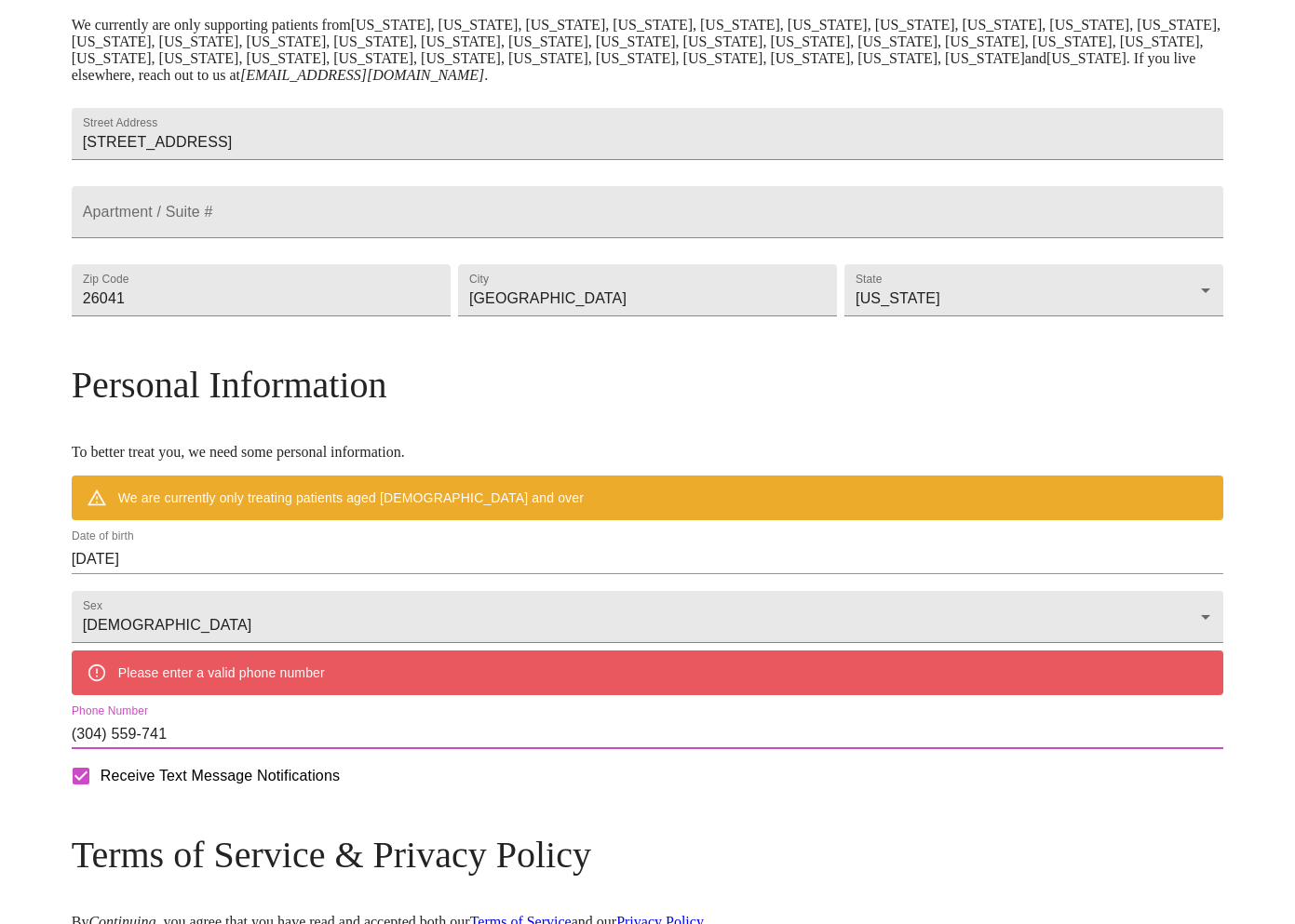
type input "(304) 559-7414"
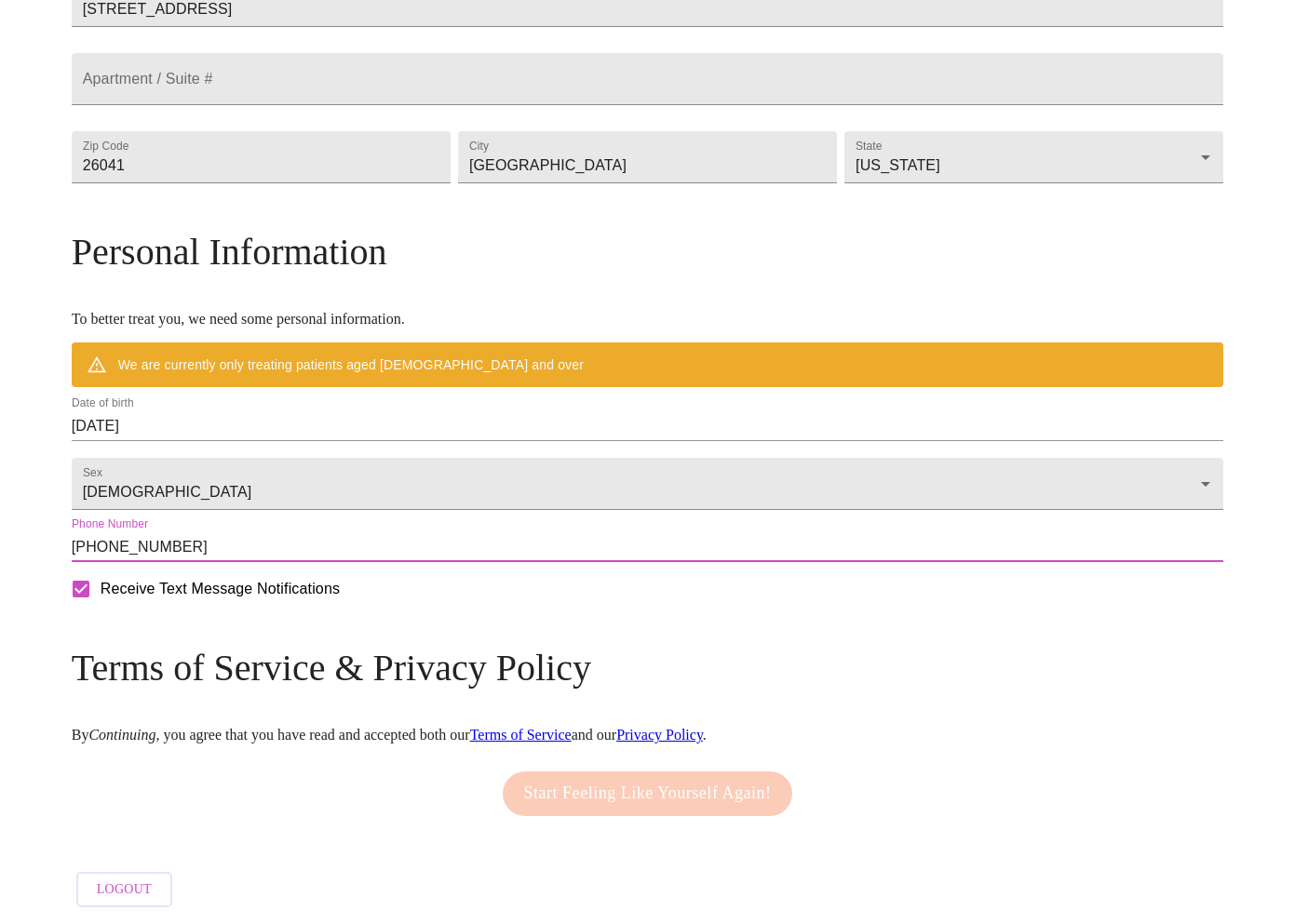
click at [279, 690] on h3 "Terms of Service & Privacy Policy" at bounding box center [648, 668] width 1153 height 44
click at [542, 786] on div "Start Feeling Like Yourself Again!" at bounding box center [648, 793] width 300 height 63
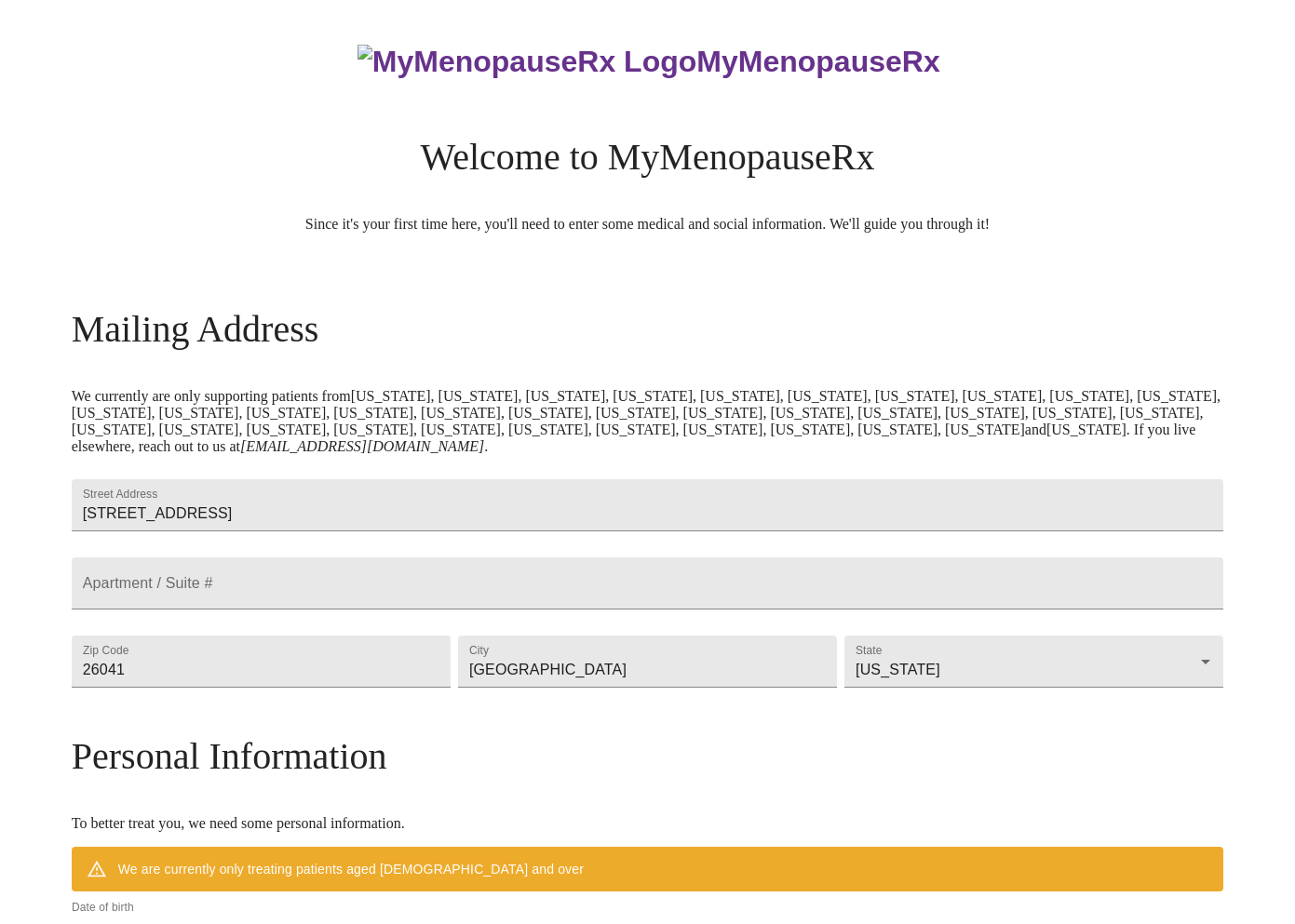
scroll to position [0, 0]
click at [721, 71] on h3 "MyMenopauseRx" at bounding box center [648, 62] width 1150 height 35
click at [533, 74] on img at bounding box center [527, 62] width 339 height 35
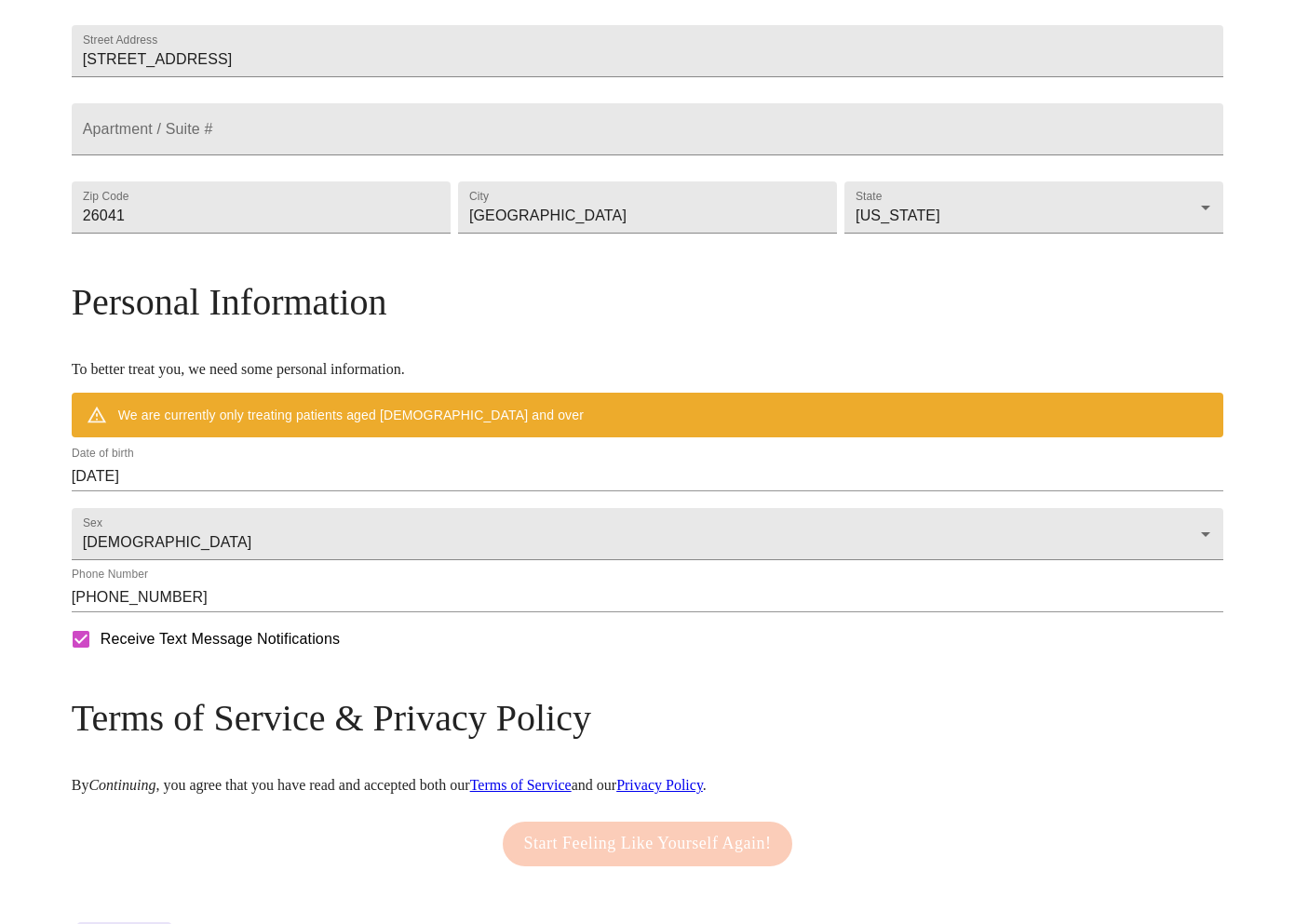
scroll to position [455, 0]
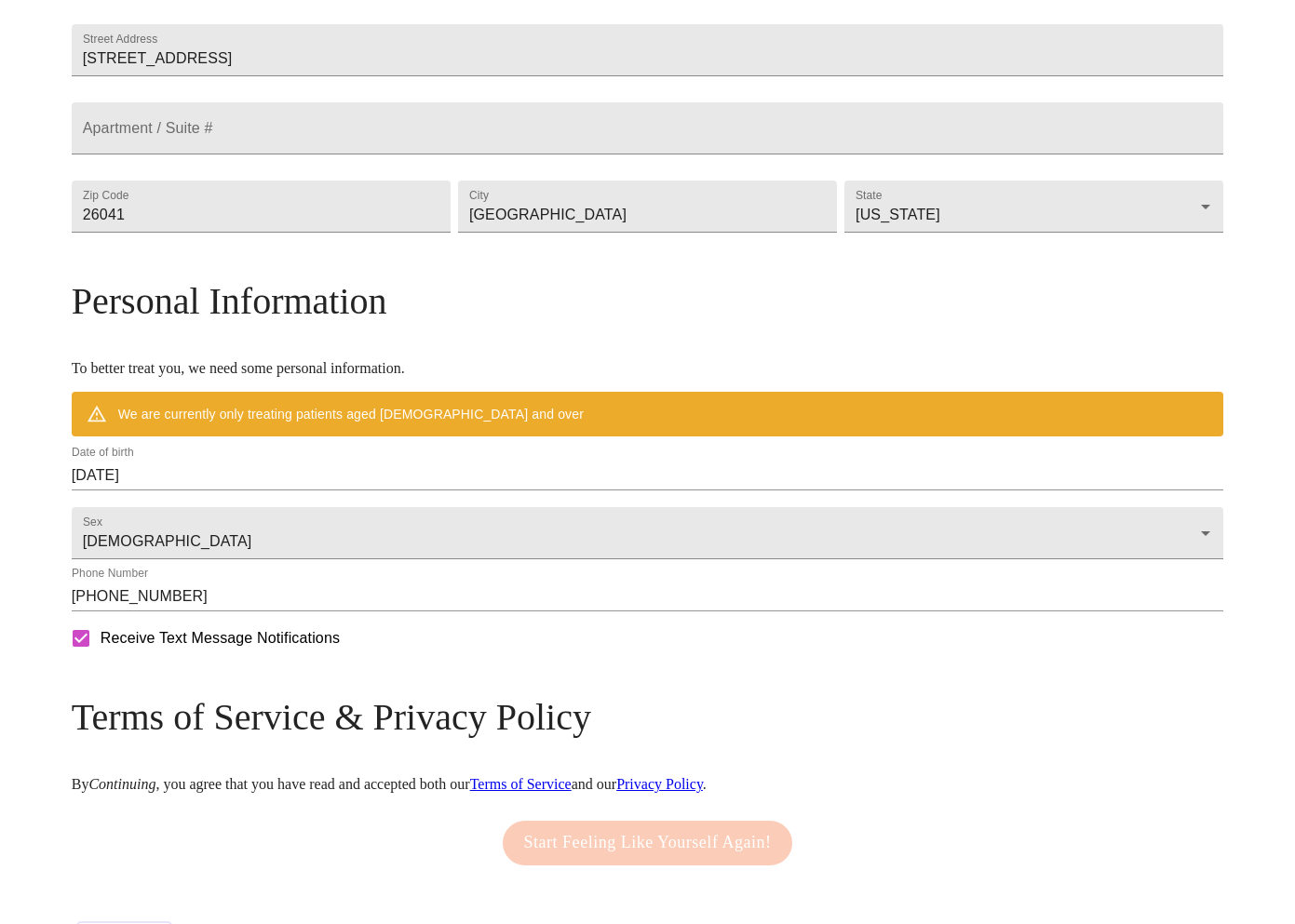
drag, startPoint x: 295, startPoint y: 470, endPoint x: 299, endPoint y: 351, distance: 119.1
click at [294, 431] on div "We are currently only treating patients aged 38 and over" at bounding box center [350, 414] width 466 height 34
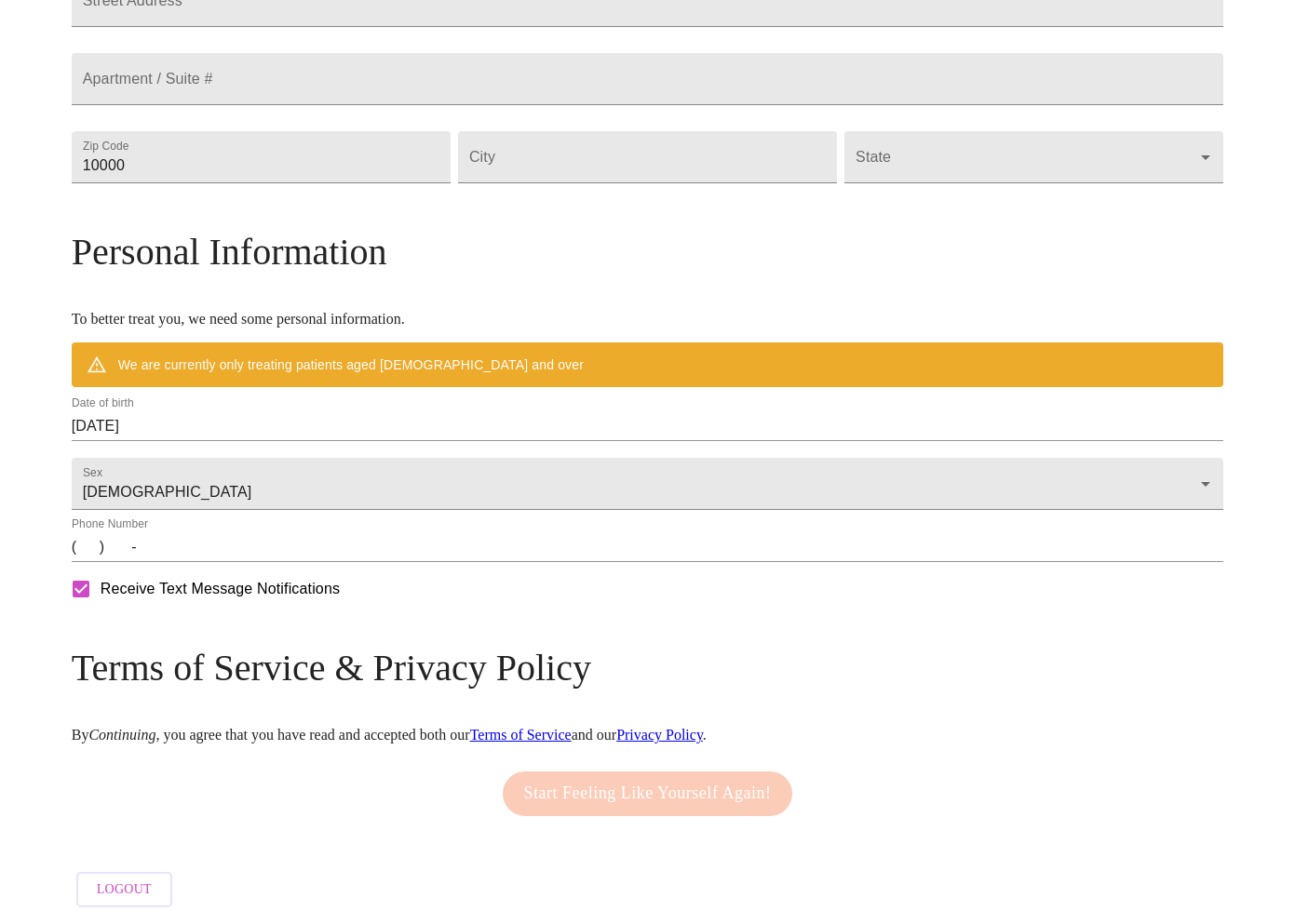
scroll to position [209, 0]
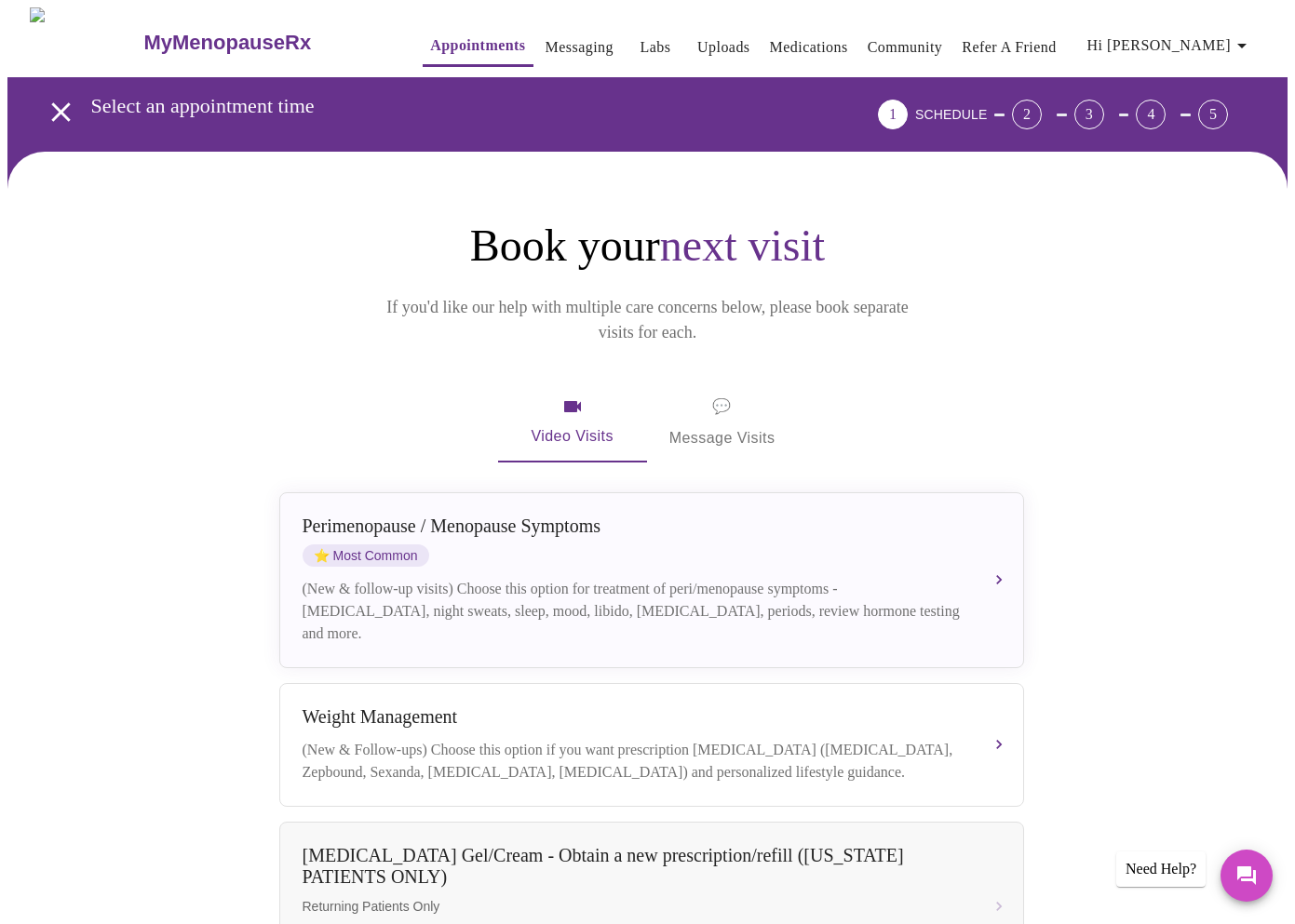
click at [712, 394] on span "💬" at bounding box center [721, 406] width 18 height 26
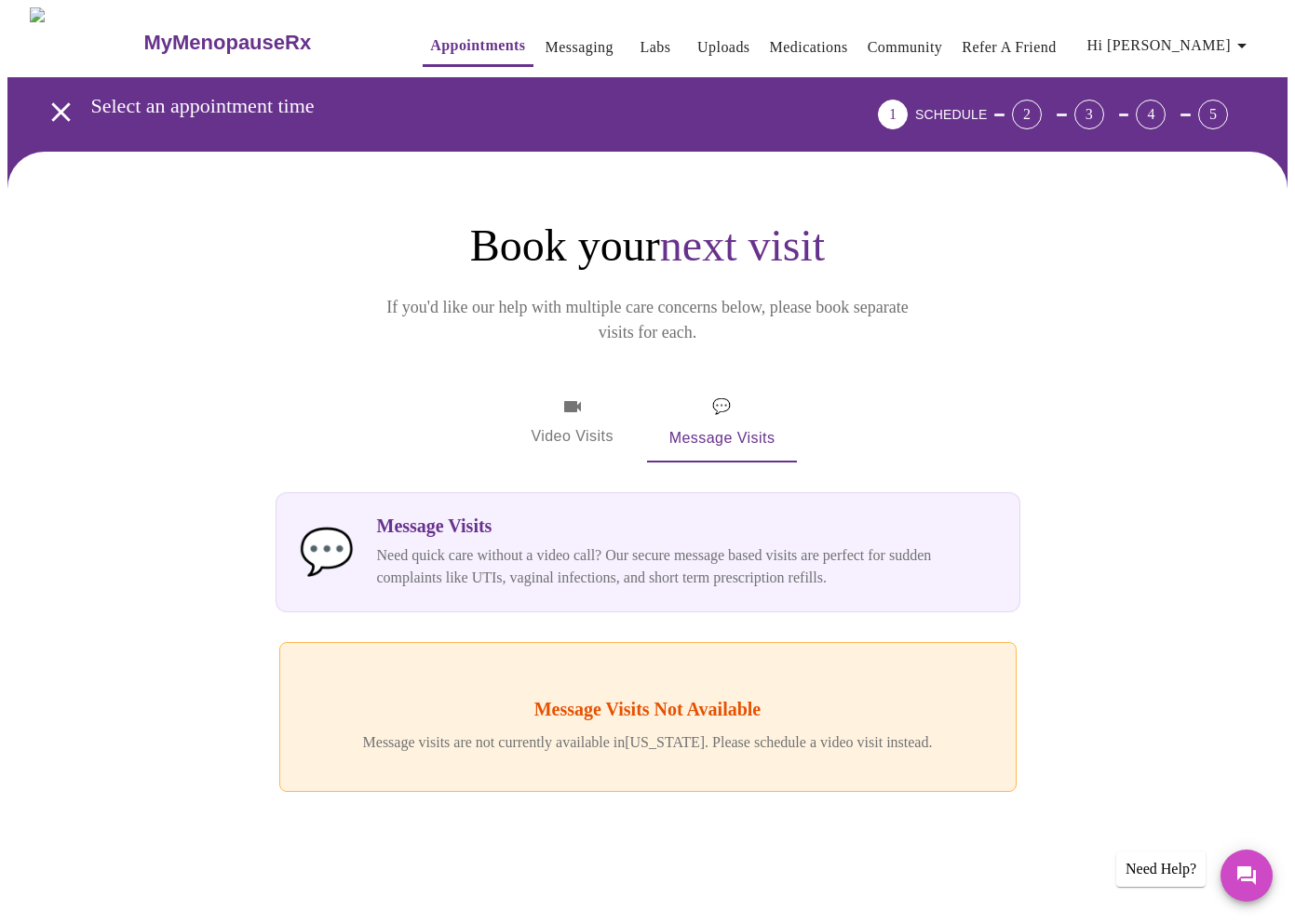
click at [578, 402] on icon "button" at bounding box center [572, 407] width 16 height 12
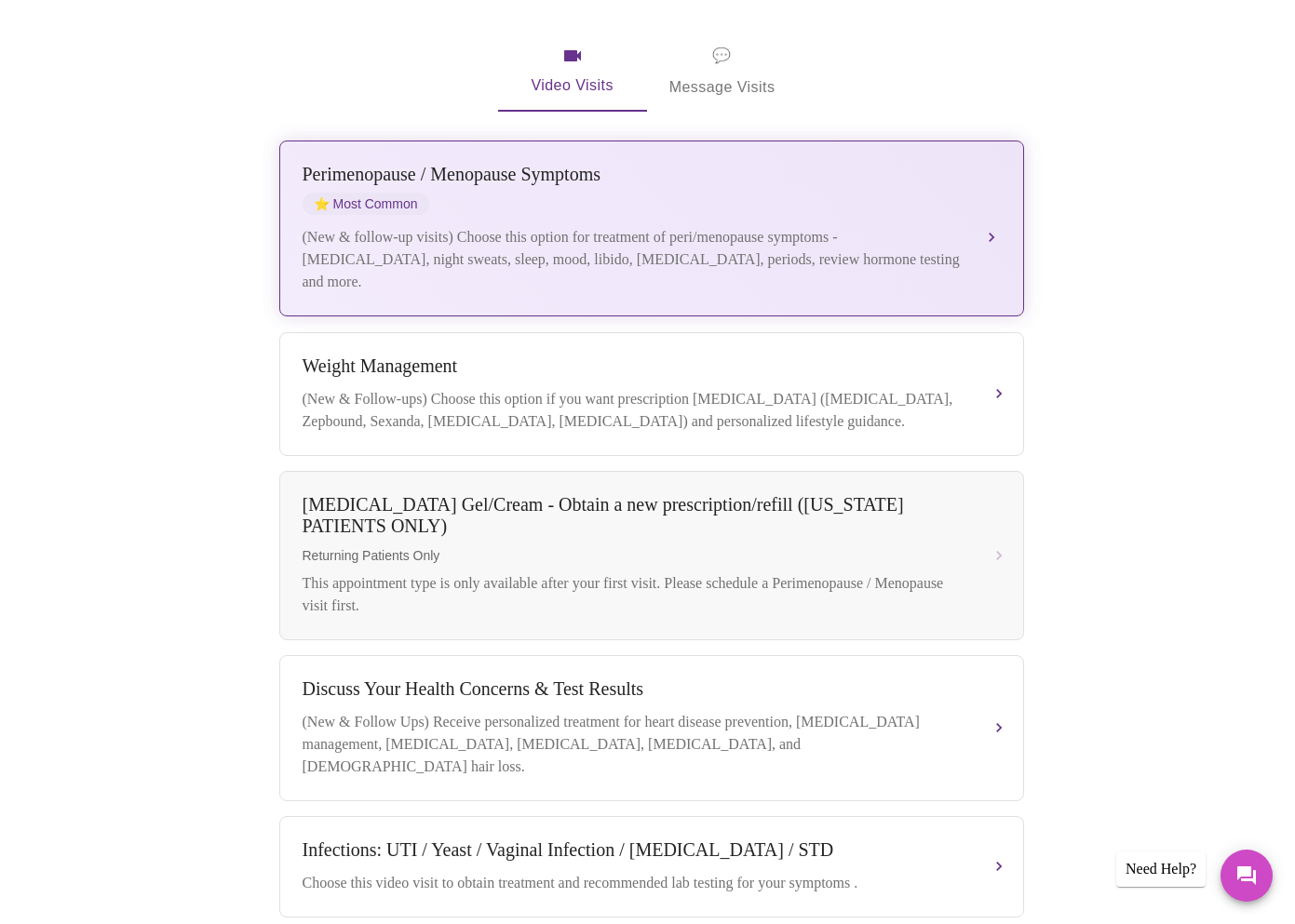
scroll to position [375, 0]
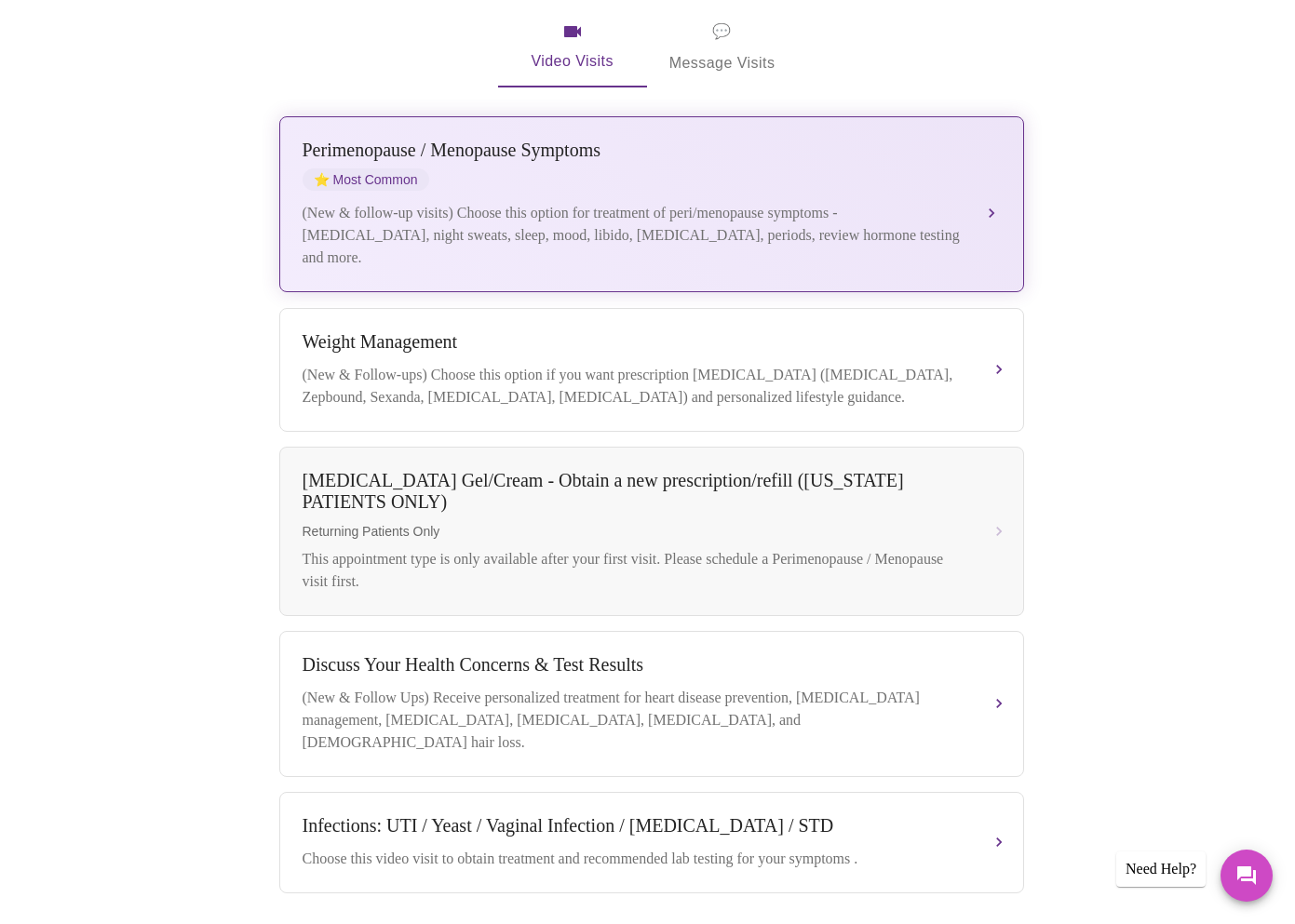
click at [607, 202] on div "(New & follow-up visits) Choose this option for treatment of peri/menopause sym…" at bounding box center [633, 235] width 661 height 67
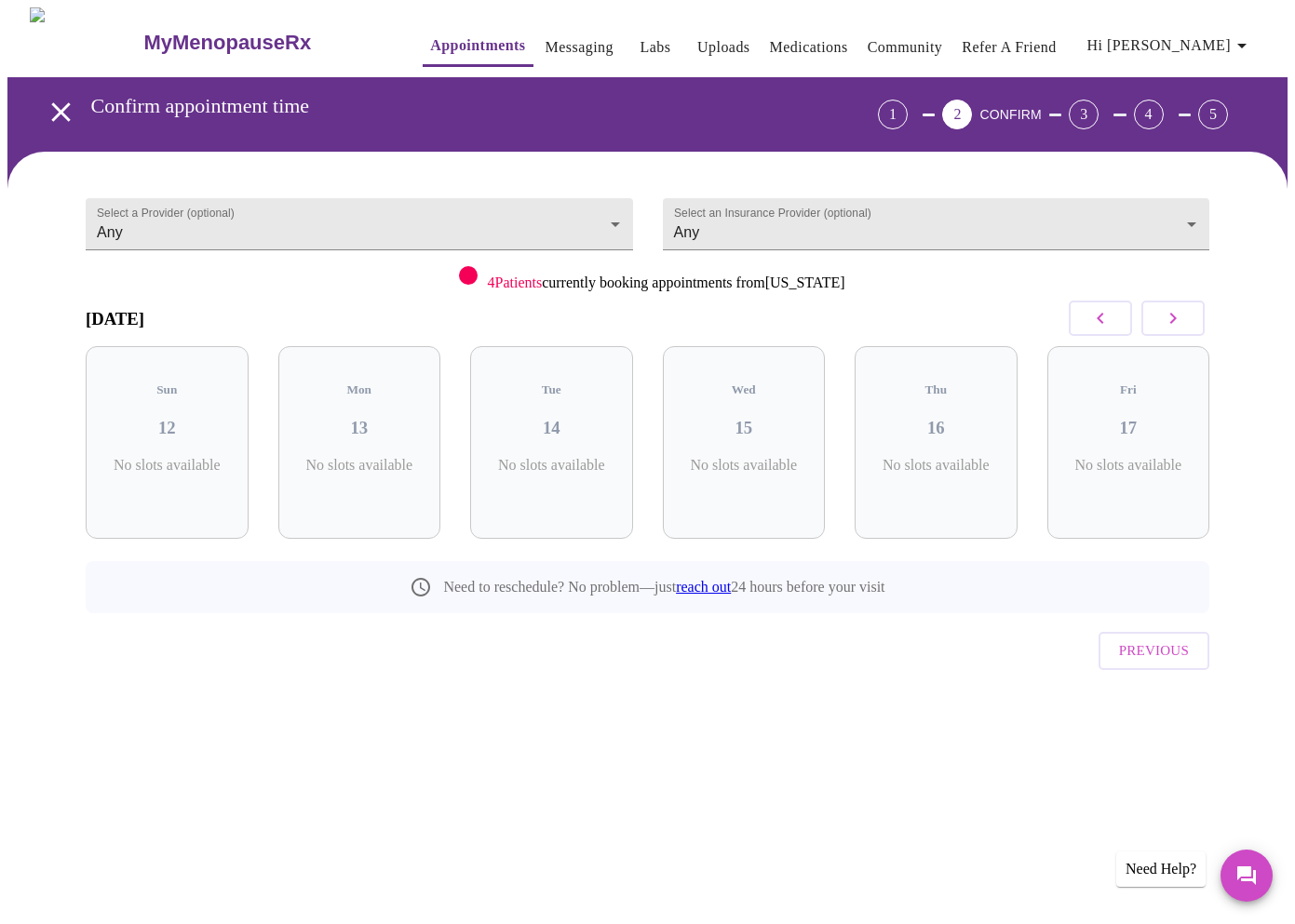
scroll to position [0, 0]
click at [356, 386] on div "Mon 13 4 Slots Left ( 12 Total)" at bounding box center [360, 442] width 163 height 193
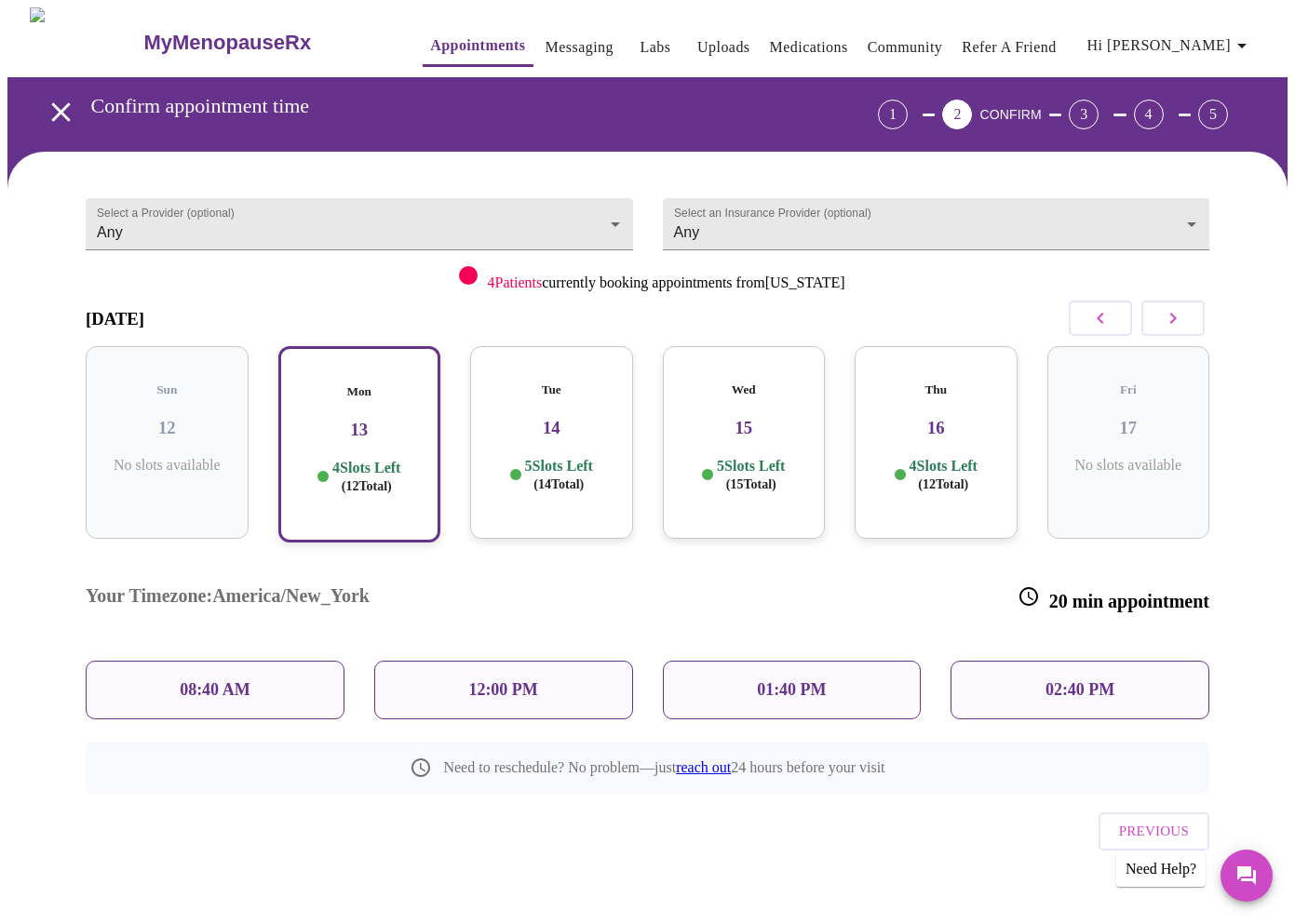
click at [826, 680] on p "01:40 PM" at bounding box center [791, 690] width 69 height 19
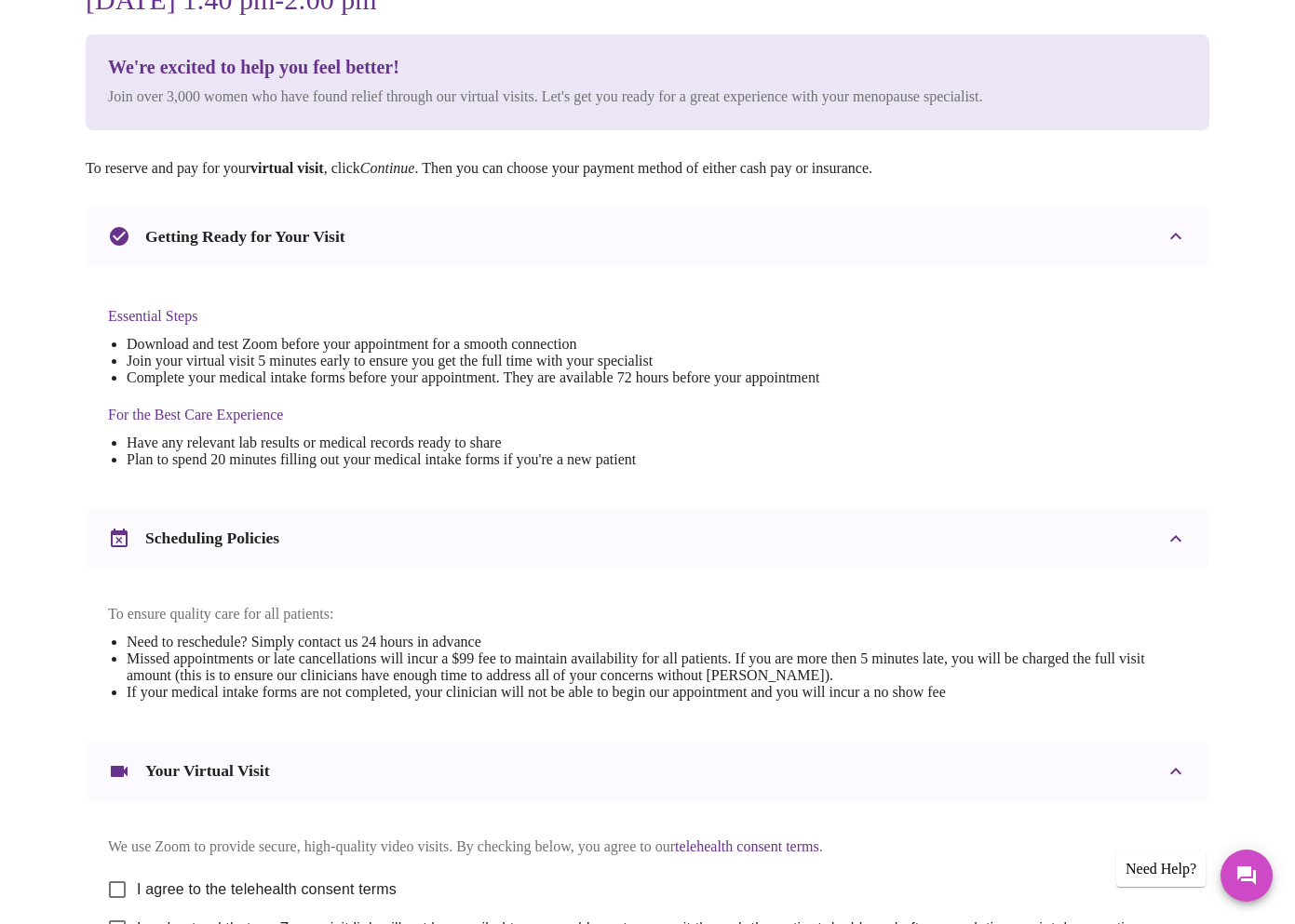
scroll to position [209, 0]
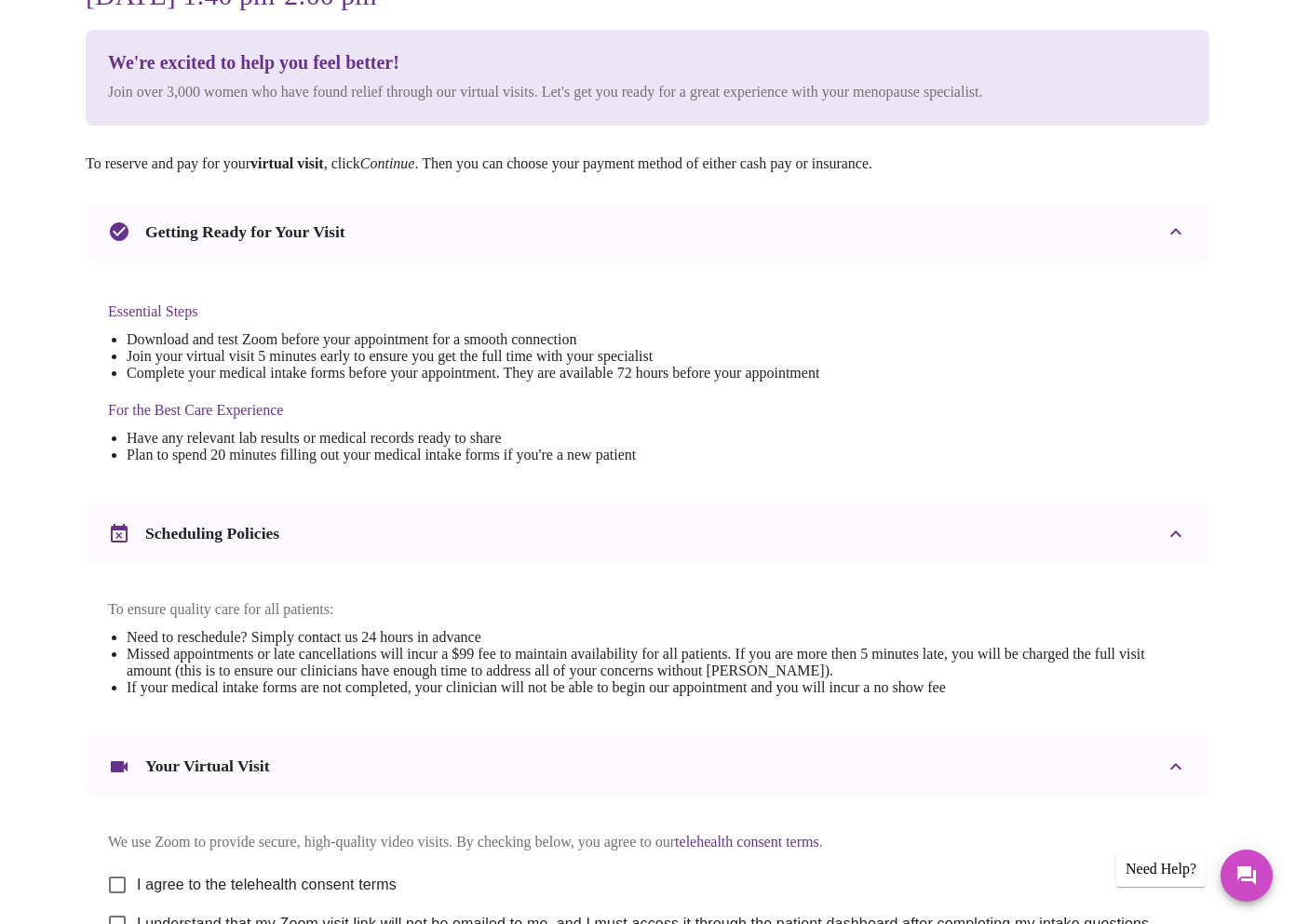
click at [207, 230] on h3 "Getting Ready for Your Visit" at bounding box center [245, 232] width 200 height 19
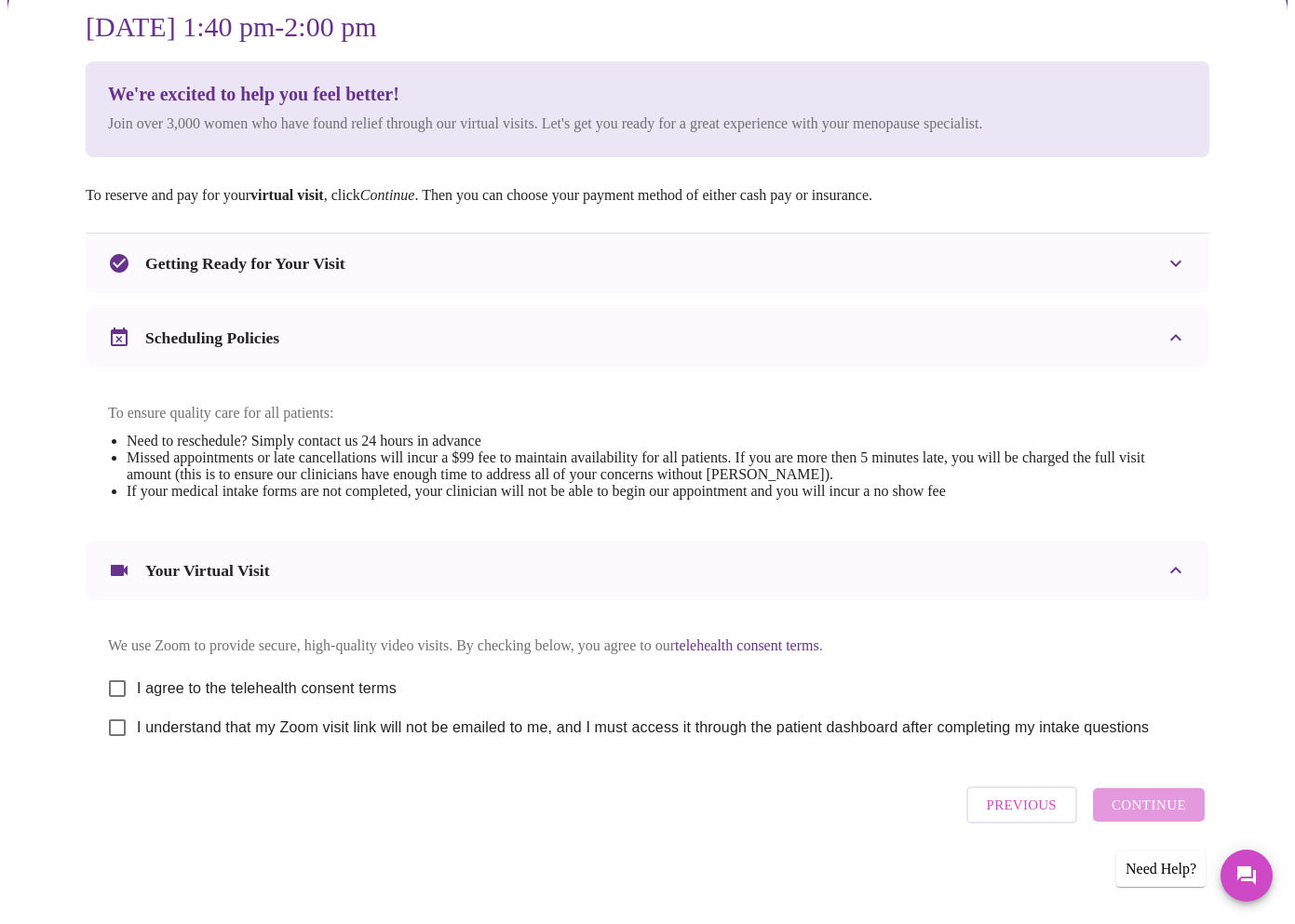
scroll to position [188, 0]
click at [109, 683] on input "I agree to the telehealth consent terms" at bounding box center [117, 689] width 39 height 39
checkbox input "true"
click at [109, 732] on input "I understand that my Zoom visit link will not be emailed to me, and I must acce…" at bounding box center [117, 728] width 39 height 39
checkbox input "true"
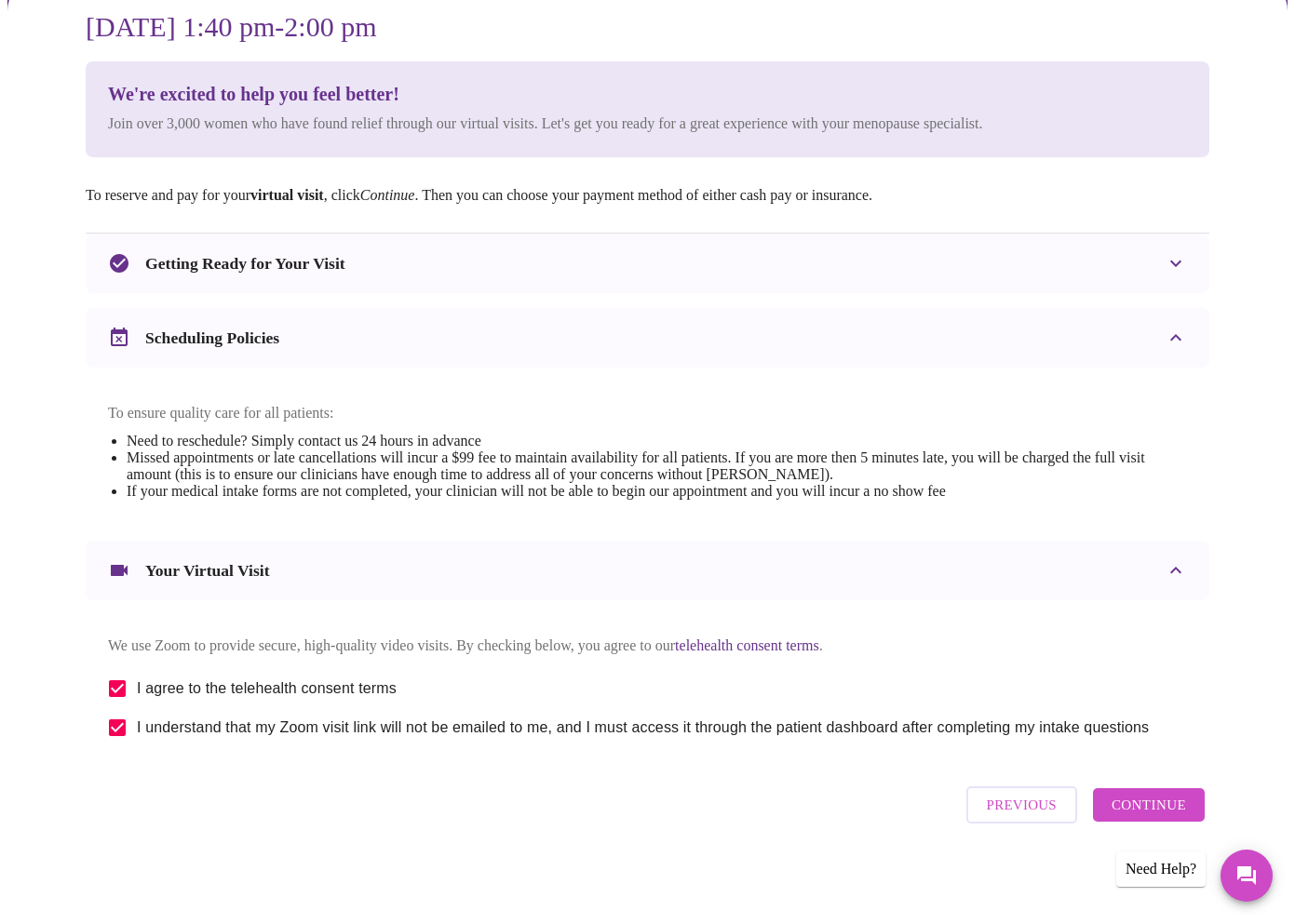
click at [1147, 807] on span "Continue" at bounding box center [1149, 805] width 75 height 24
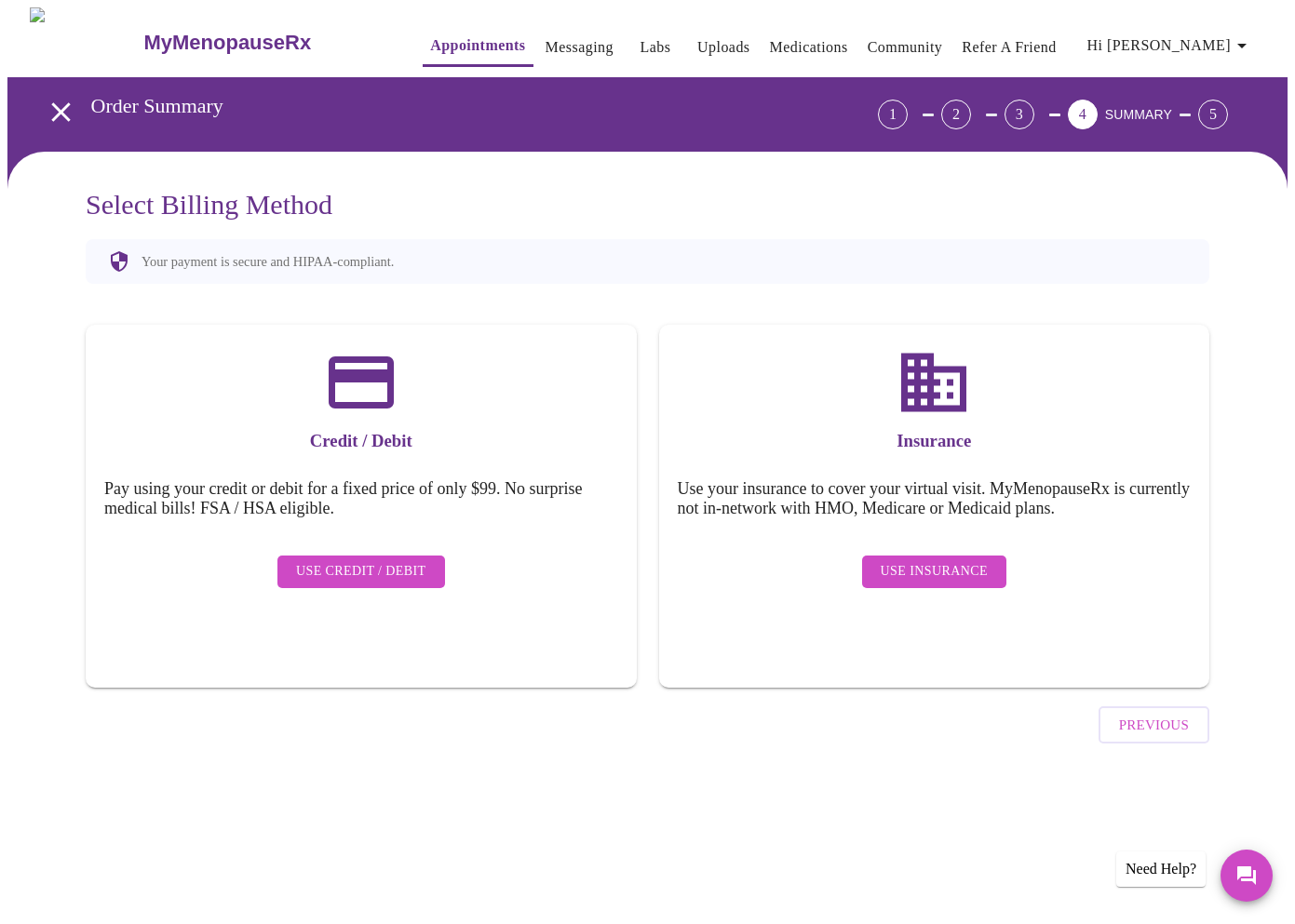
click at [931, 560] on span "Use Insurance" at bounding box center [934, 572] width 107 height 23
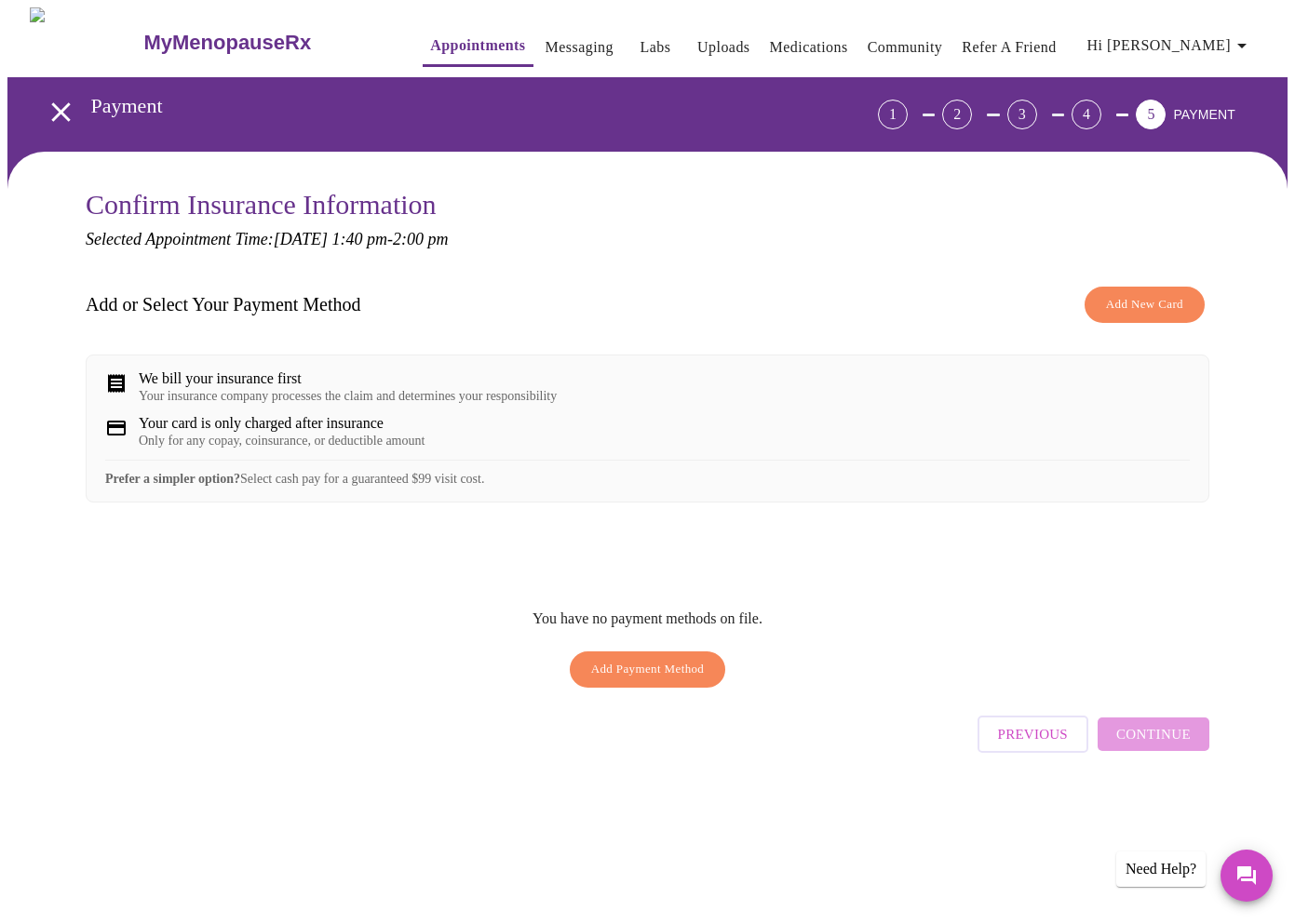
click at [1128, 307] on span "Add New Card" at bounding box center [1145, 305] width 77 height 21
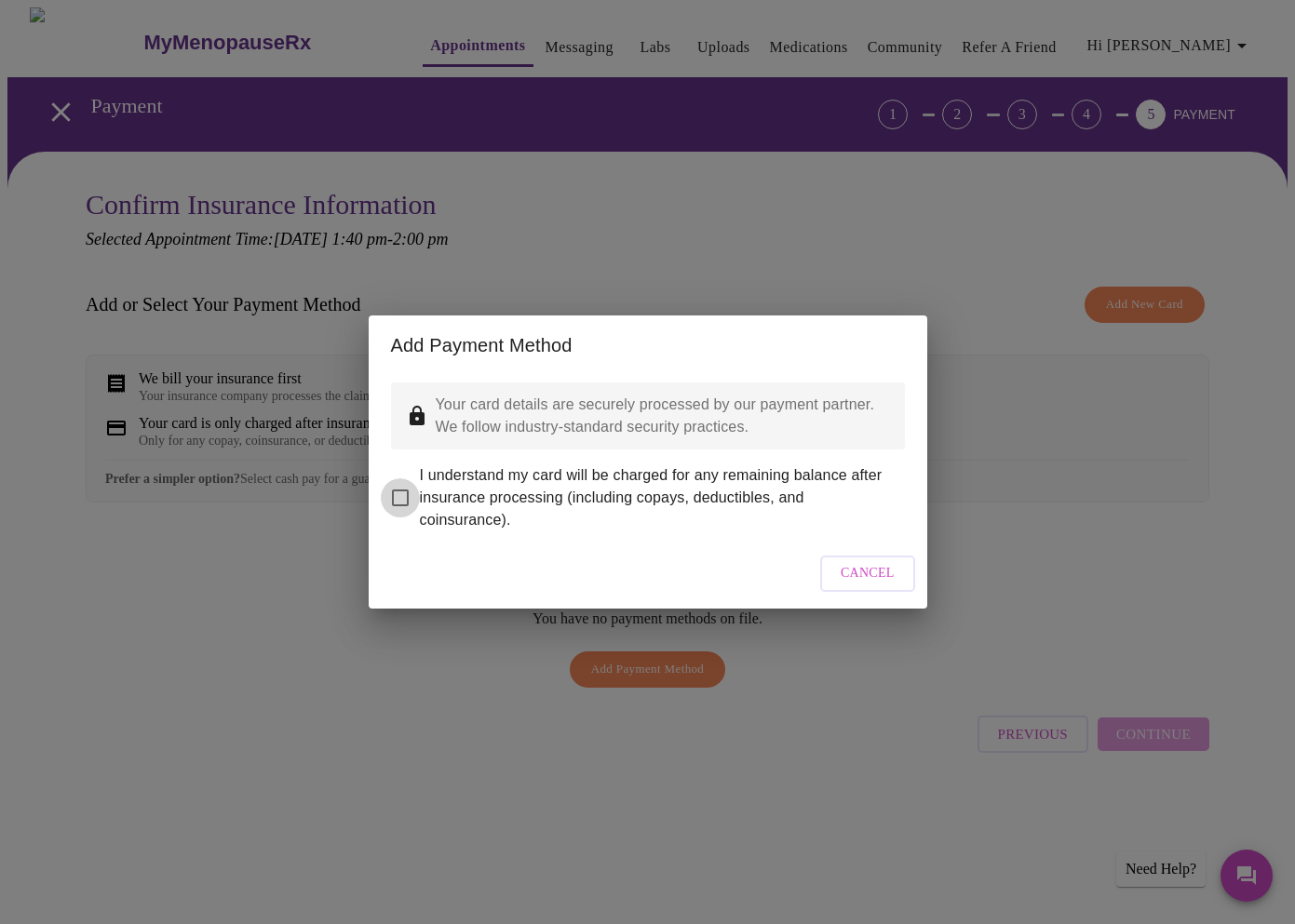
click at [398, 489] on input "I understand my card will be charged for any remaining balance after insurance …" at bounding box center [400, 497] width 39 height 39
checkbox input "true"
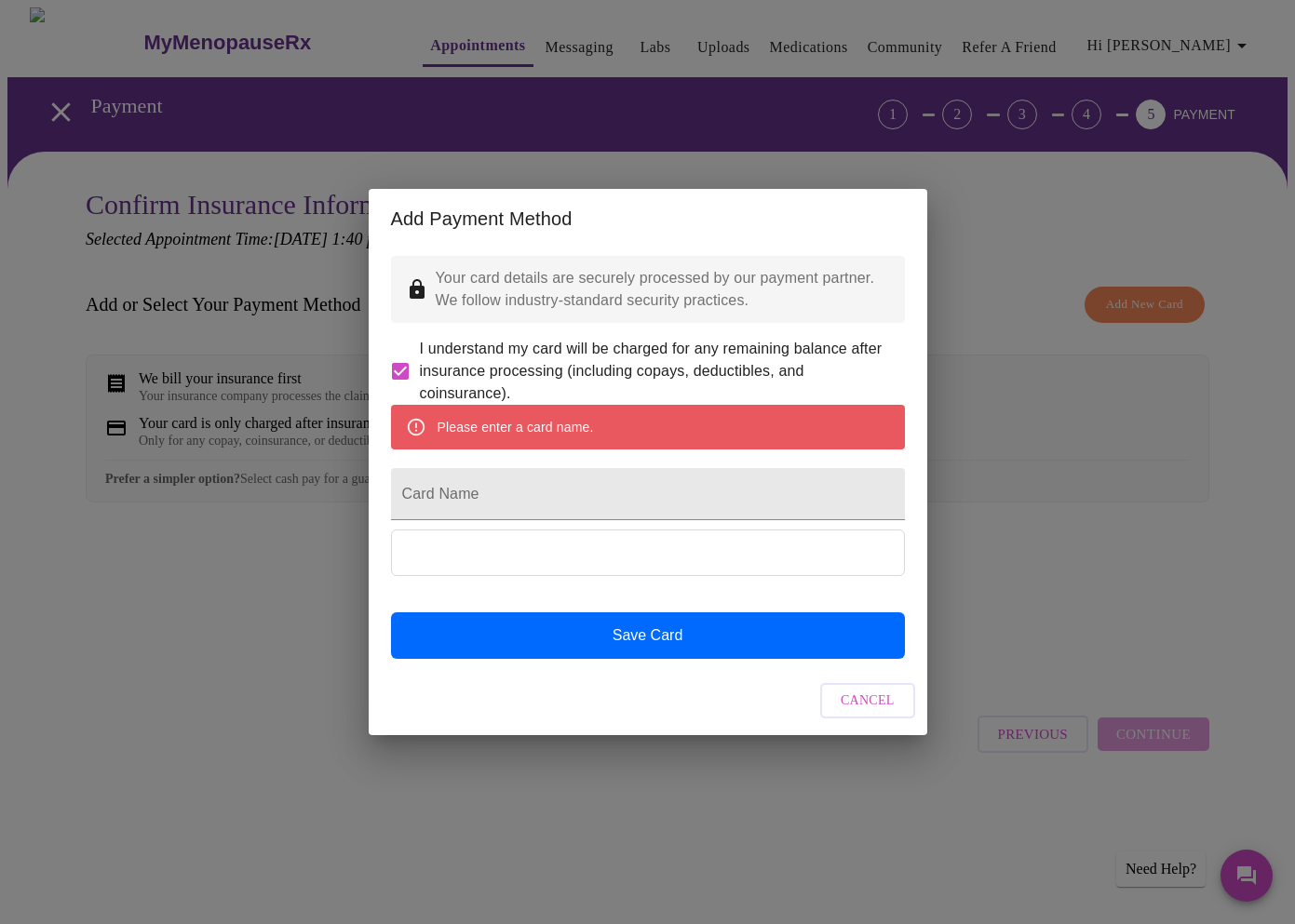
click at [870, 713] on span "Cancel" at bounding box center [868, 701] width 54 height 23
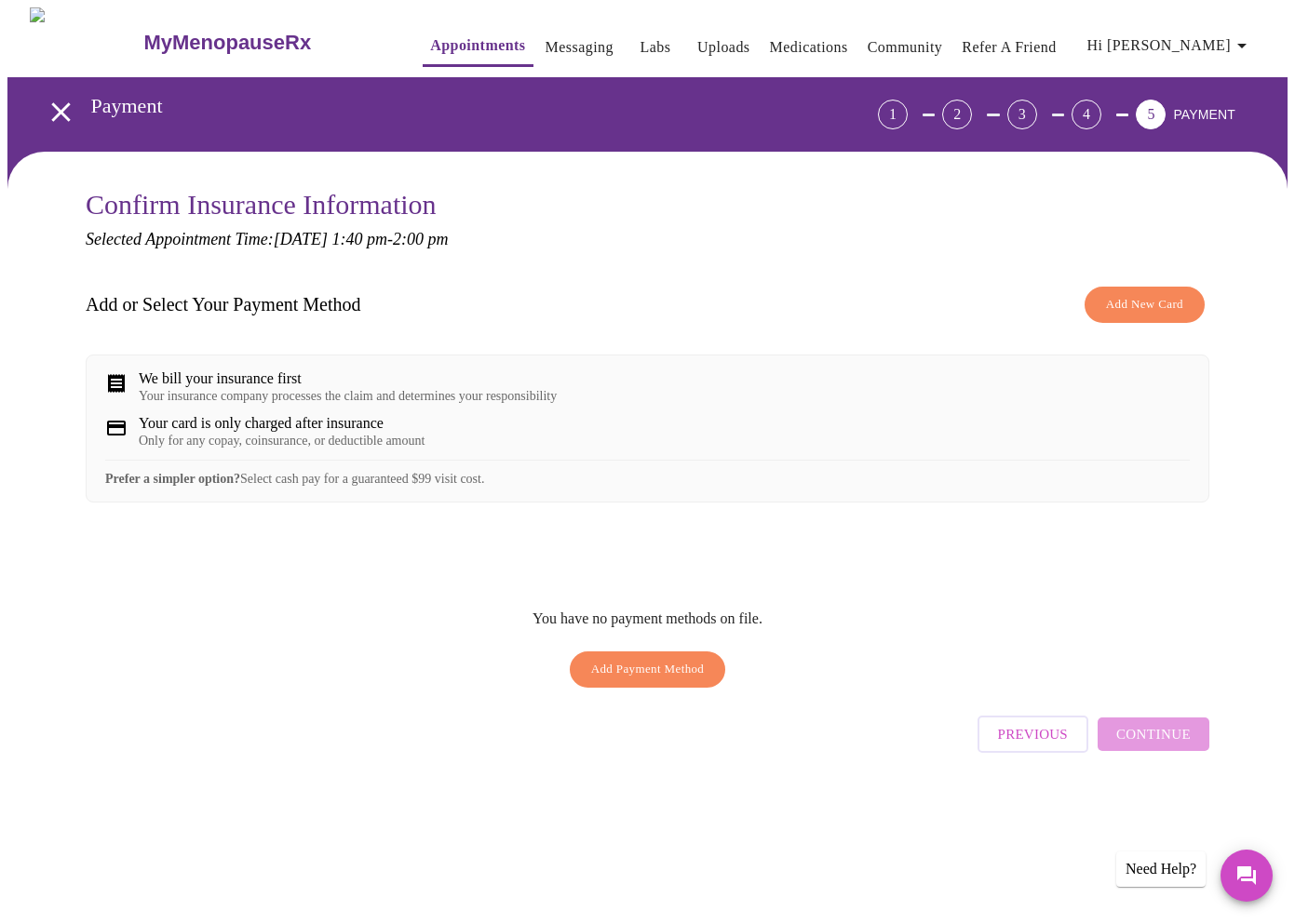
click at [50, 104] on icon "open drawer" at bounding box center [61, 112] width 33 height 33
